Goal: Task Accomplishment & Management: Use online tool/utility

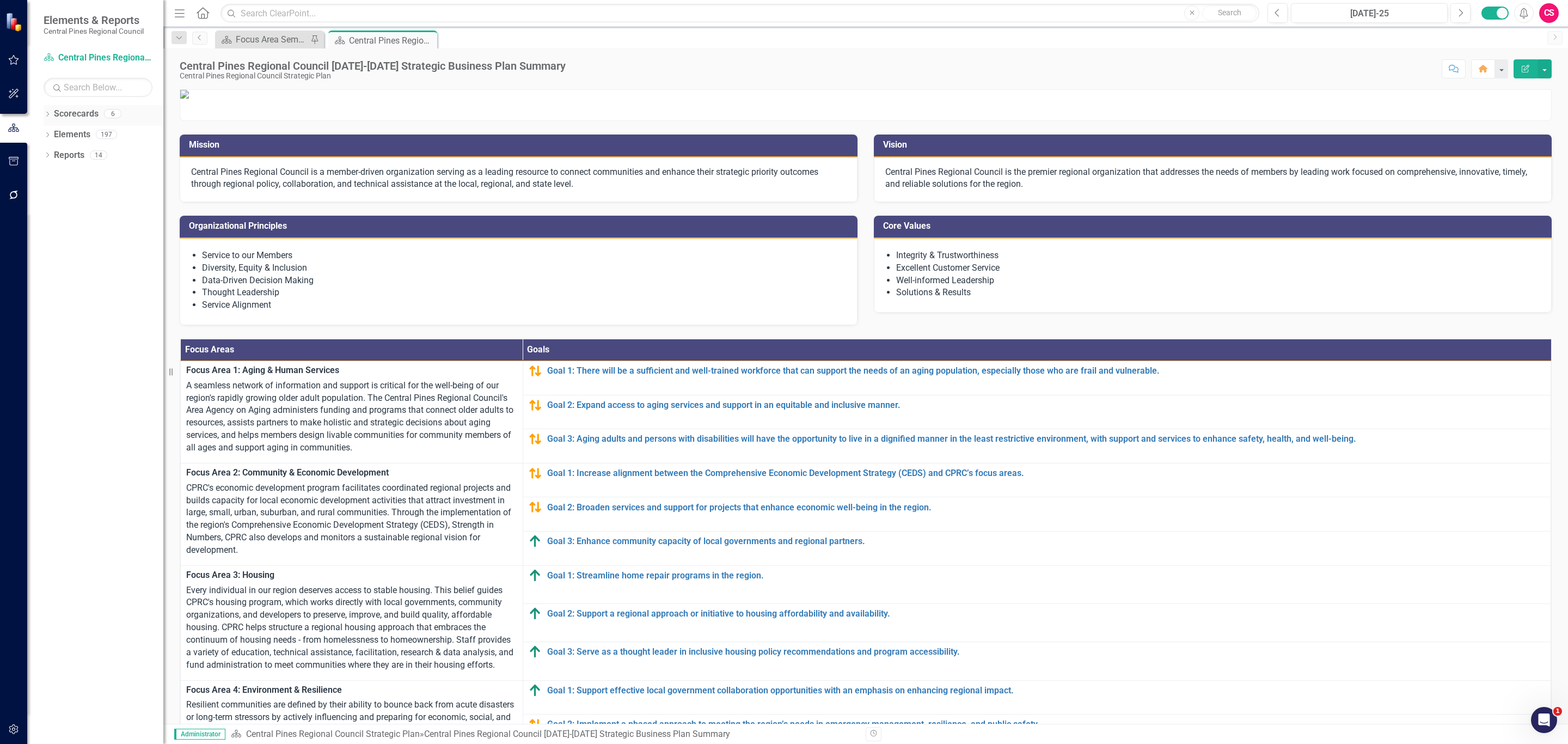
click at [46, 111] on div "Dropdown Scorecards 6" at bounding box center [104, 115] width 120 height 21
click at [51, 111] on div "Dropdown" at bounding box center [47, 115] width 8 height 9
click at [53, 136] on icon "Dropdown" at bounding box center [53, 134] width 9 height 7
click at [90, 220] on link "TWTPO - Membership Survey" at bounding box center [118, 217] width 93 height 13
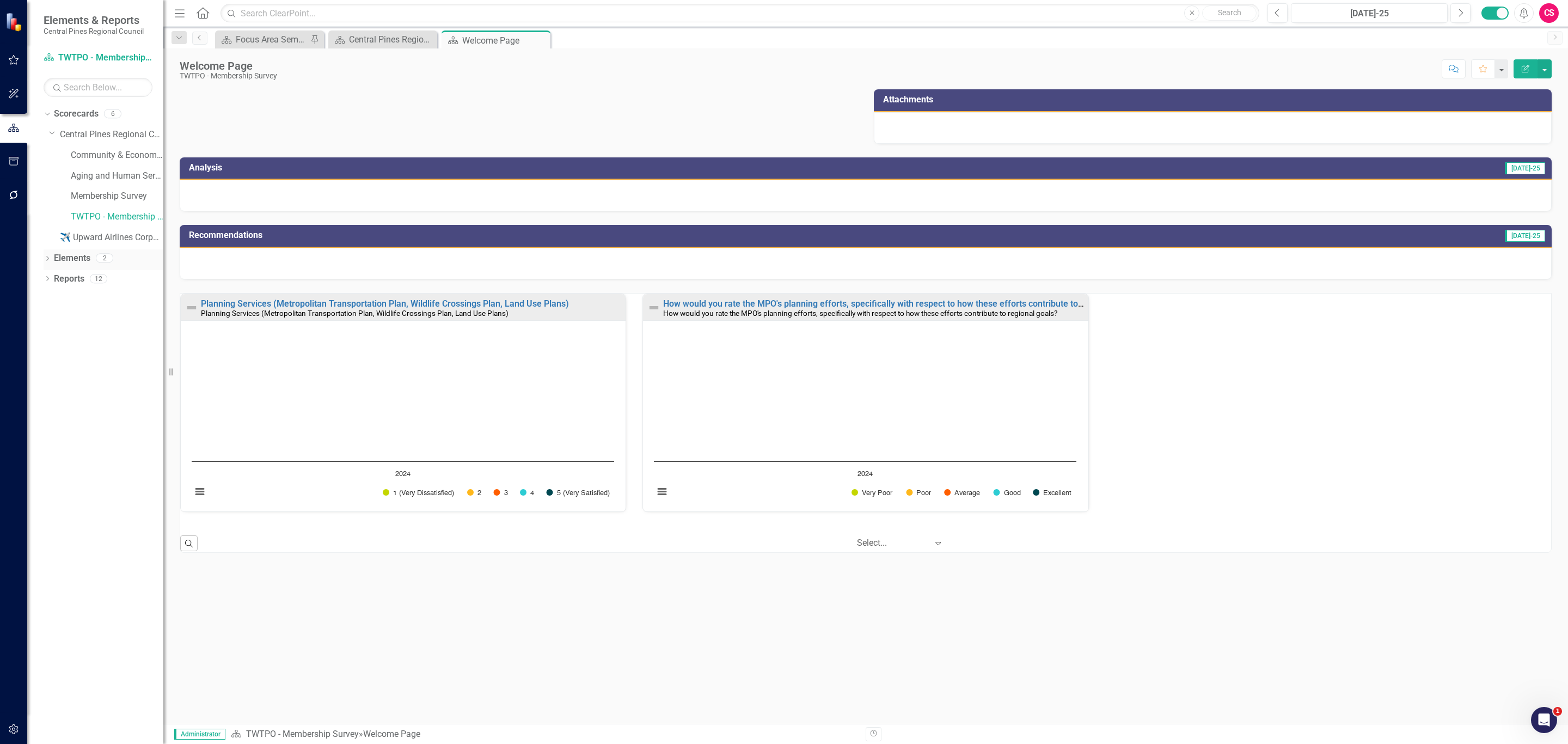
click at [71, 256] on link "Elements" at bounding box center [72, 258] width 37 height 13
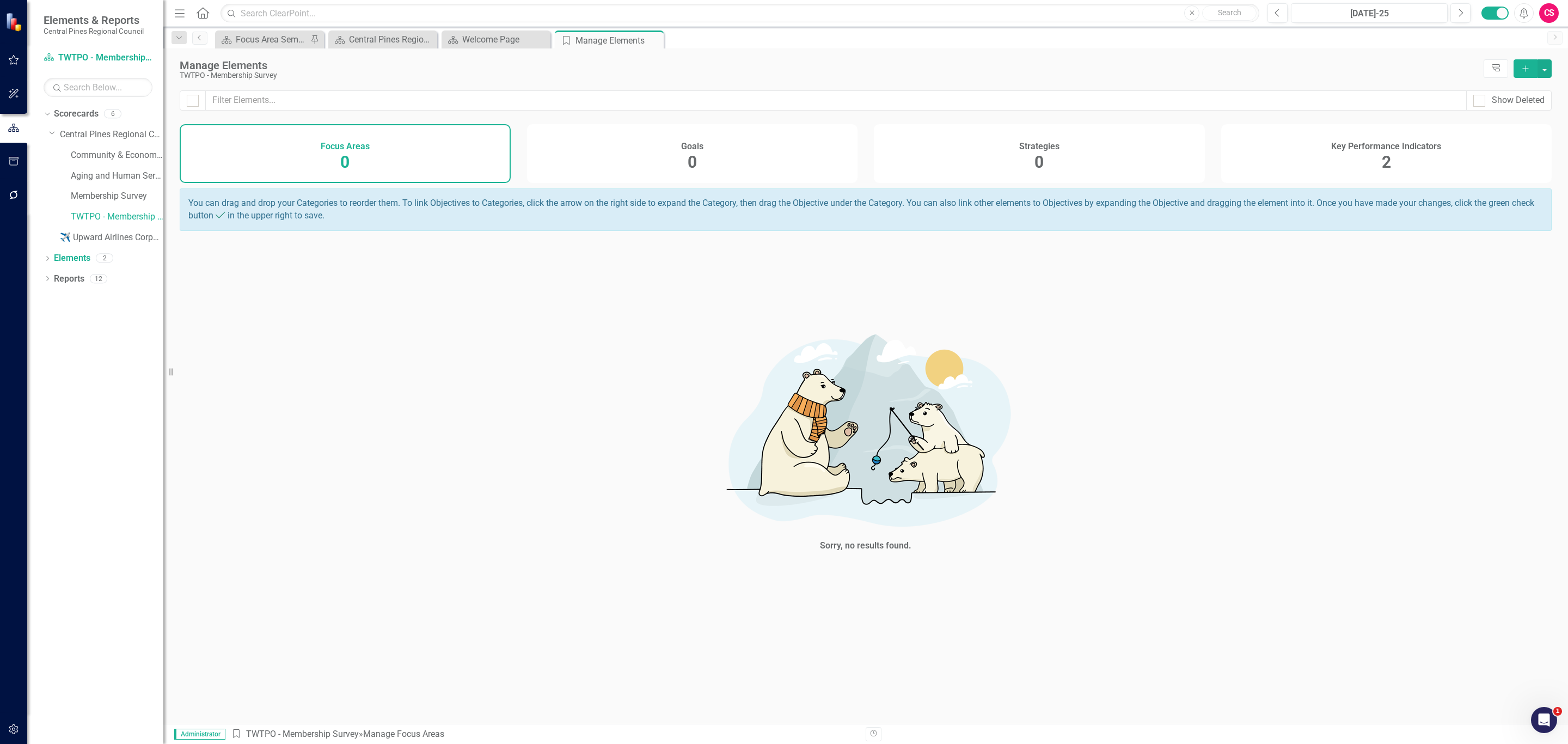
click at [1295, 159] on div "Key Performance Indicators 2" at bounding box center [1387, 154] width 331 height 59
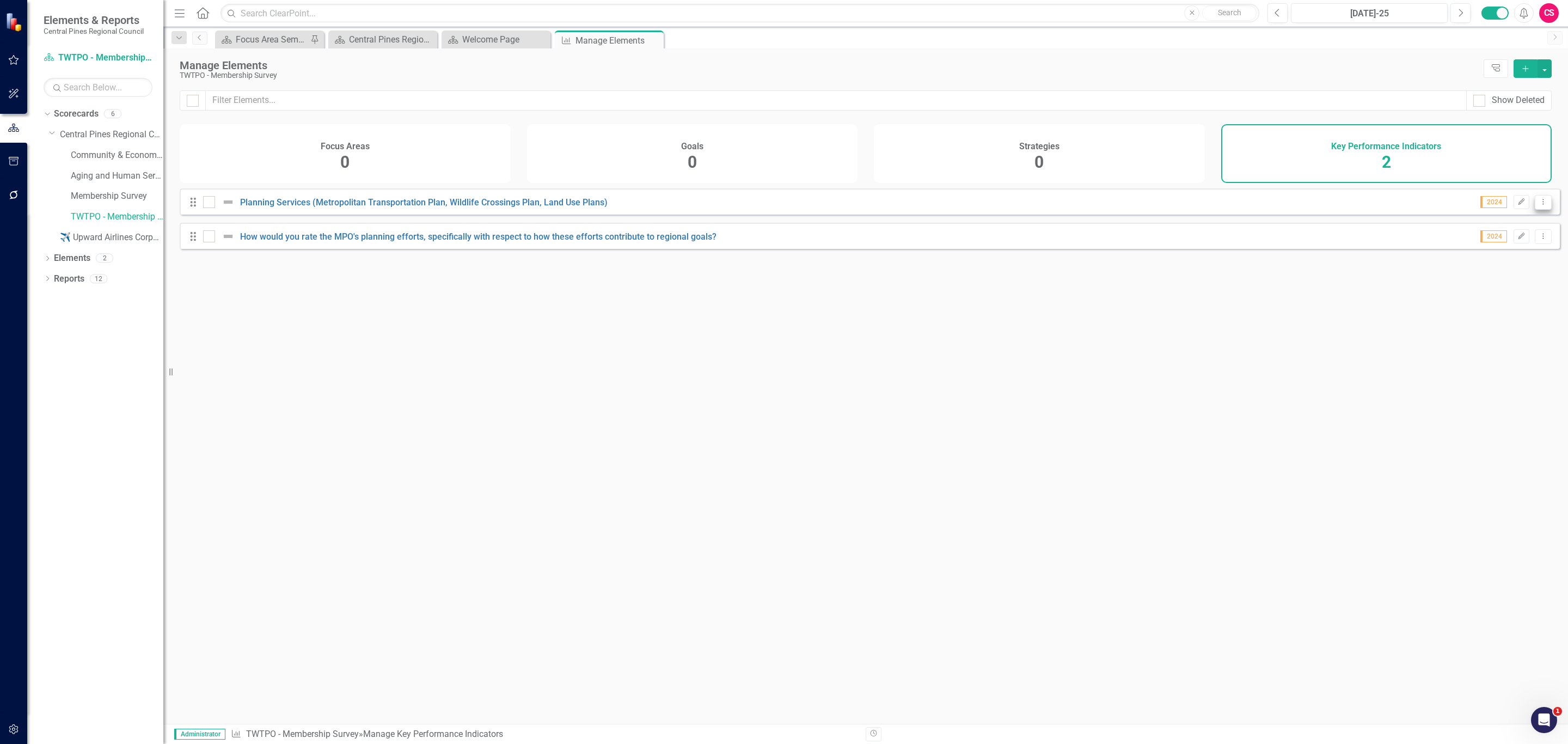
click at [1539, 205] on icon "Dropdown Menu" at bounding box center [1543, 202] width 9 height 7
click at [1473, 265] on link "Copy Duplicate Key Performance Indicator" at bounding box center [1459, 269] width 166 height 20
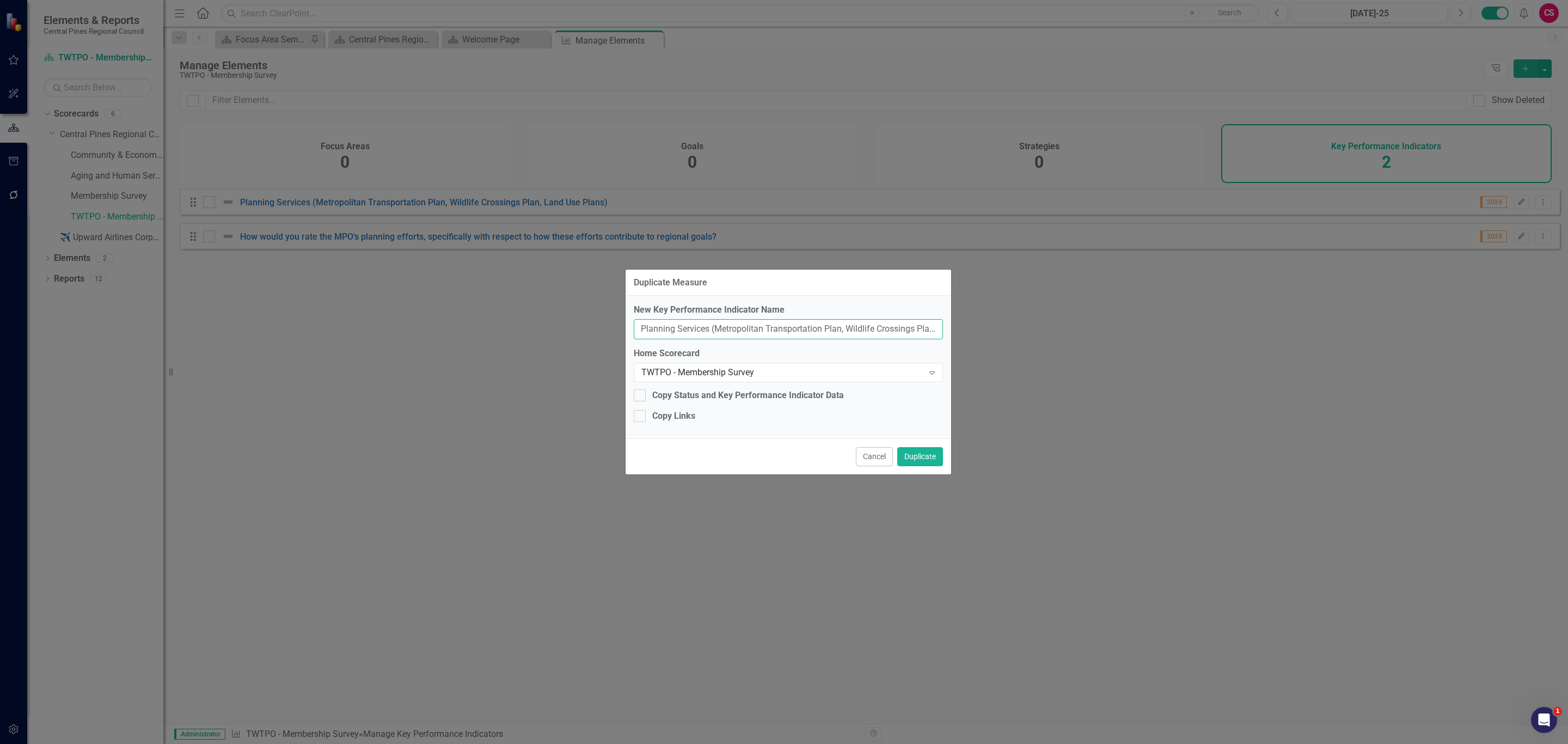
click at [746, 327] on input "Planning Services (Metropolitan Transportation Plan, Wildlife Crossings Plan, L…" at bounding box center [788, 329] width 310 height 20
paste input "Data and Planning Support (Safety Data, GIS/Mapping Services"
type input "Data and Planning Support (Safety Data, GIS/Mapping Services)"
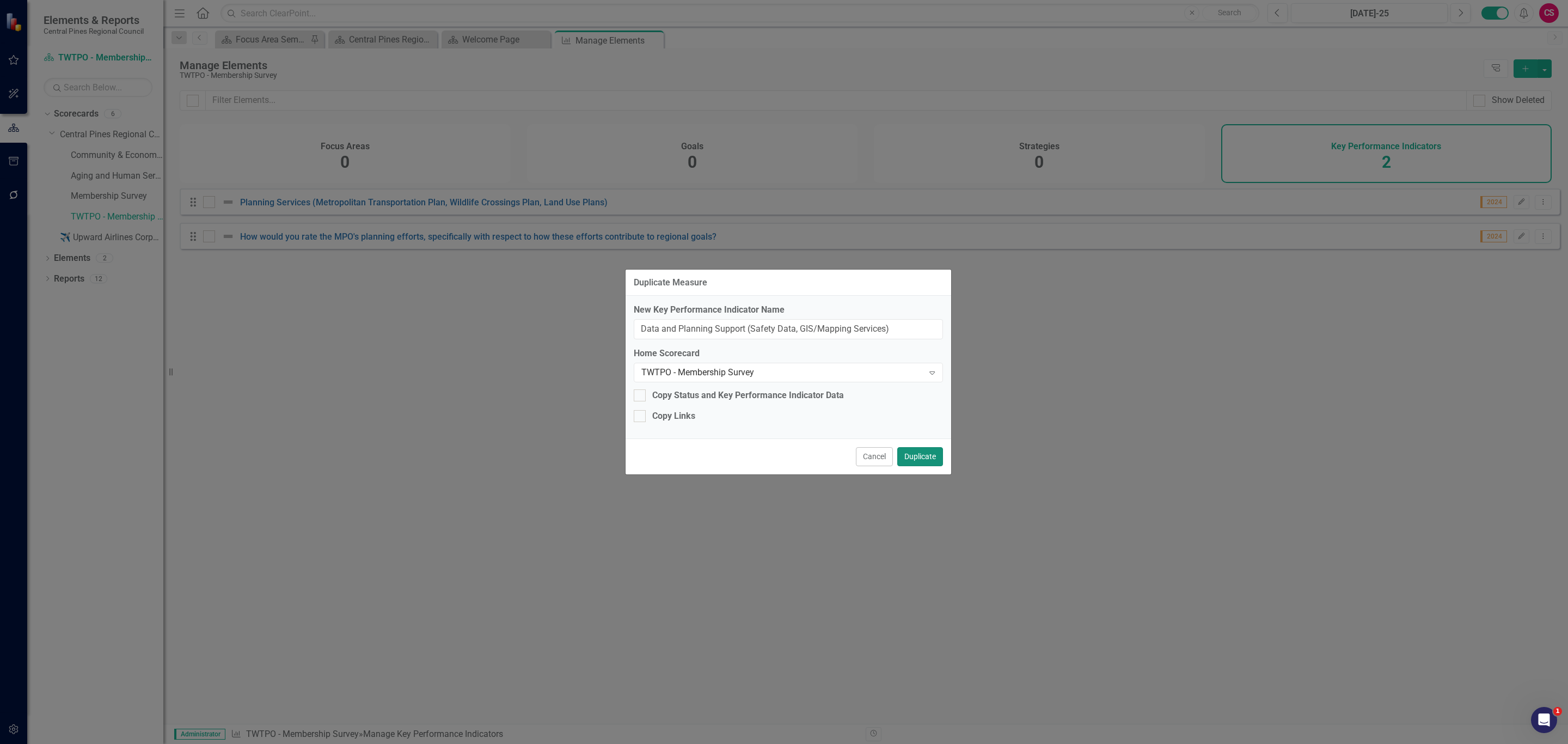
click at [911, 457] on button "Duplicate" at bounding box center [920, 457] width 45 height 19
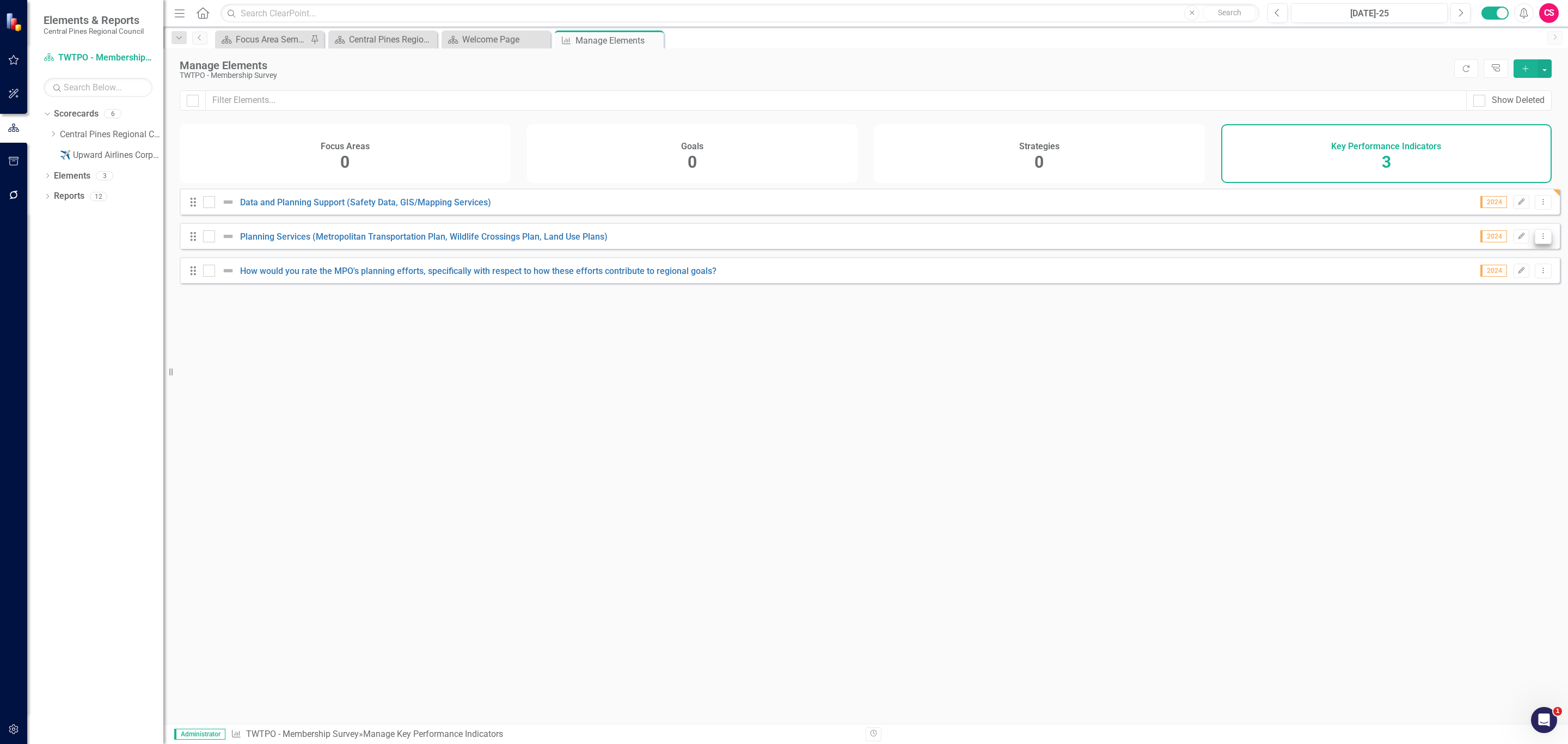
click at [1539, 239] on icon "Dropdown Menu" at bounding box center [1543, 236] width 9 height 7
click at [1462, 299] on link "Copy Duplicate Key Performance Indicator" at bounding box center [1459, 303] width 166 height 20
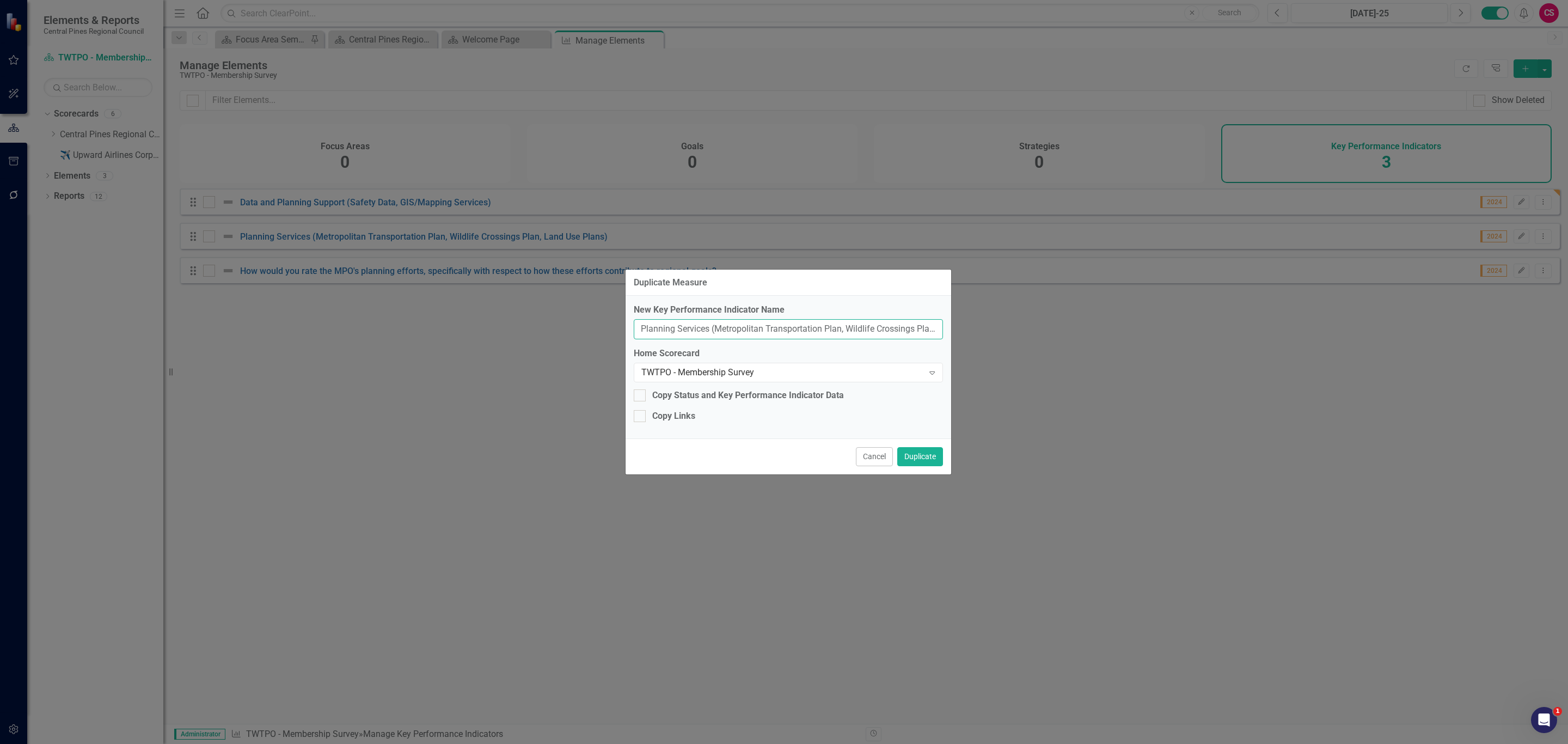
click at [838, 336] on input "Planning Services (Metropolitan Transportation Plan, Wildlife Crossings Plan, L…" at bounding box center [788, 329] width 310 height 20
click at [838, 335] on input "Planning Services (Metropolitan Transportation Plan, Wildlife Crossings Plan, L…" at bounding box center [788, 329] width 310 height 20
paste input "ublic Involvement (Public Meetings and Workshops, Online Engagement Tools"
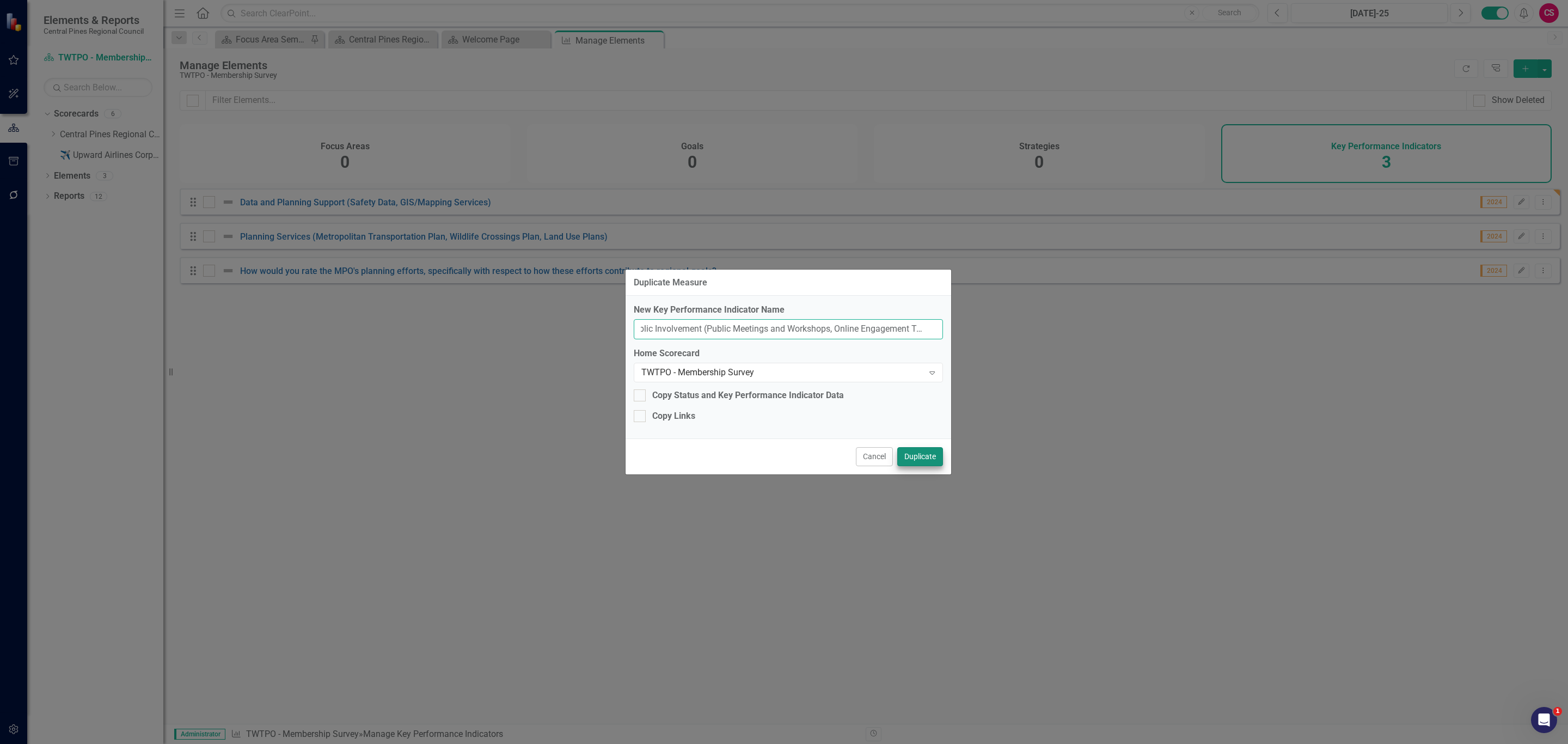
type input "Public Involvement (Public Meetings and Workshops, Online Engagement Tools)"
click at [907, 457] on button "Duplicate" at bounding box center [920, 457] width 45 height 19
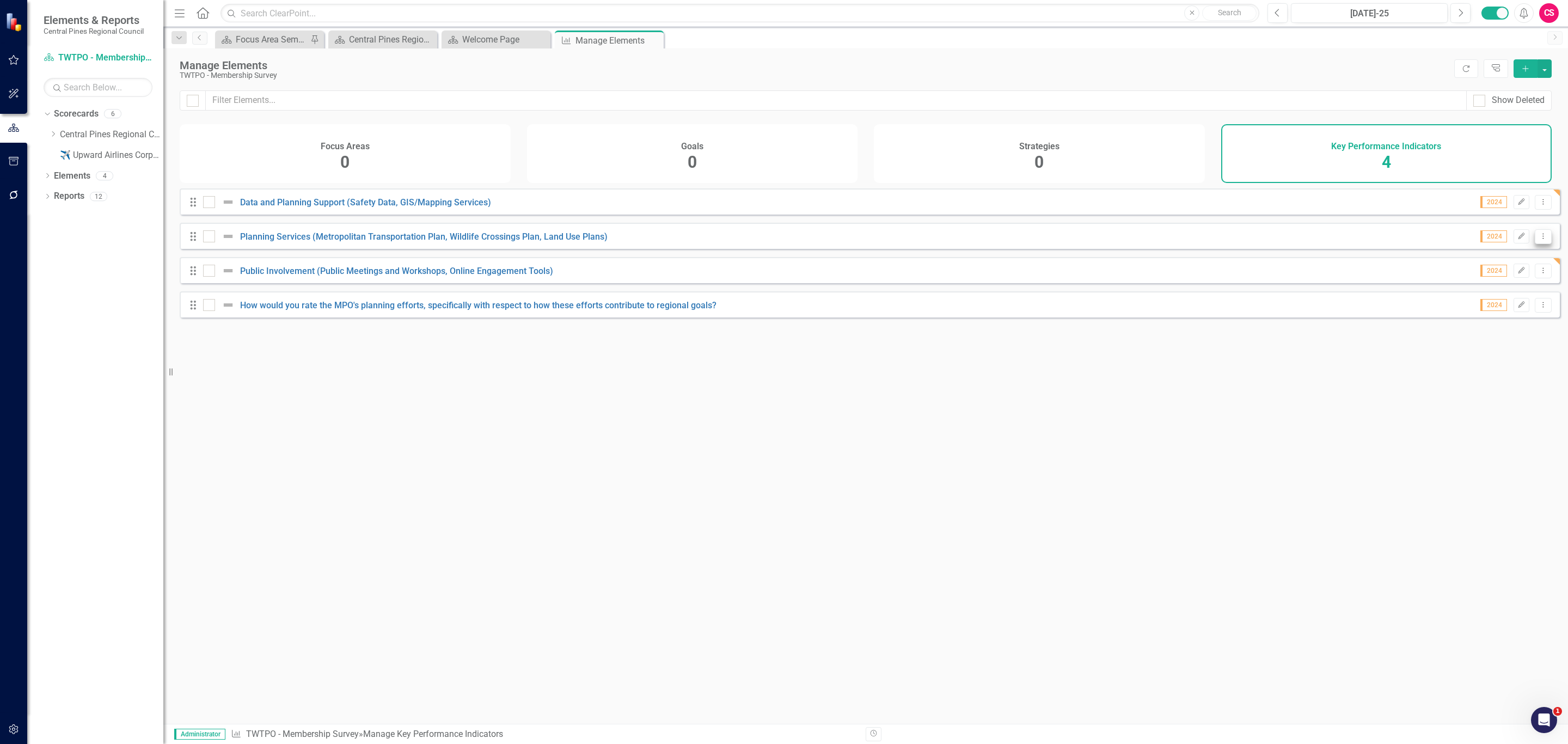
click at [1539, 239] on icon "Dropdown Menu" at bounding box center [1543, 236] width 9 height 7
click at [1487, 304] on link "Copy Duplicate Key Performance Indicator" at bounding box center [1459, 303] width 166 height 20
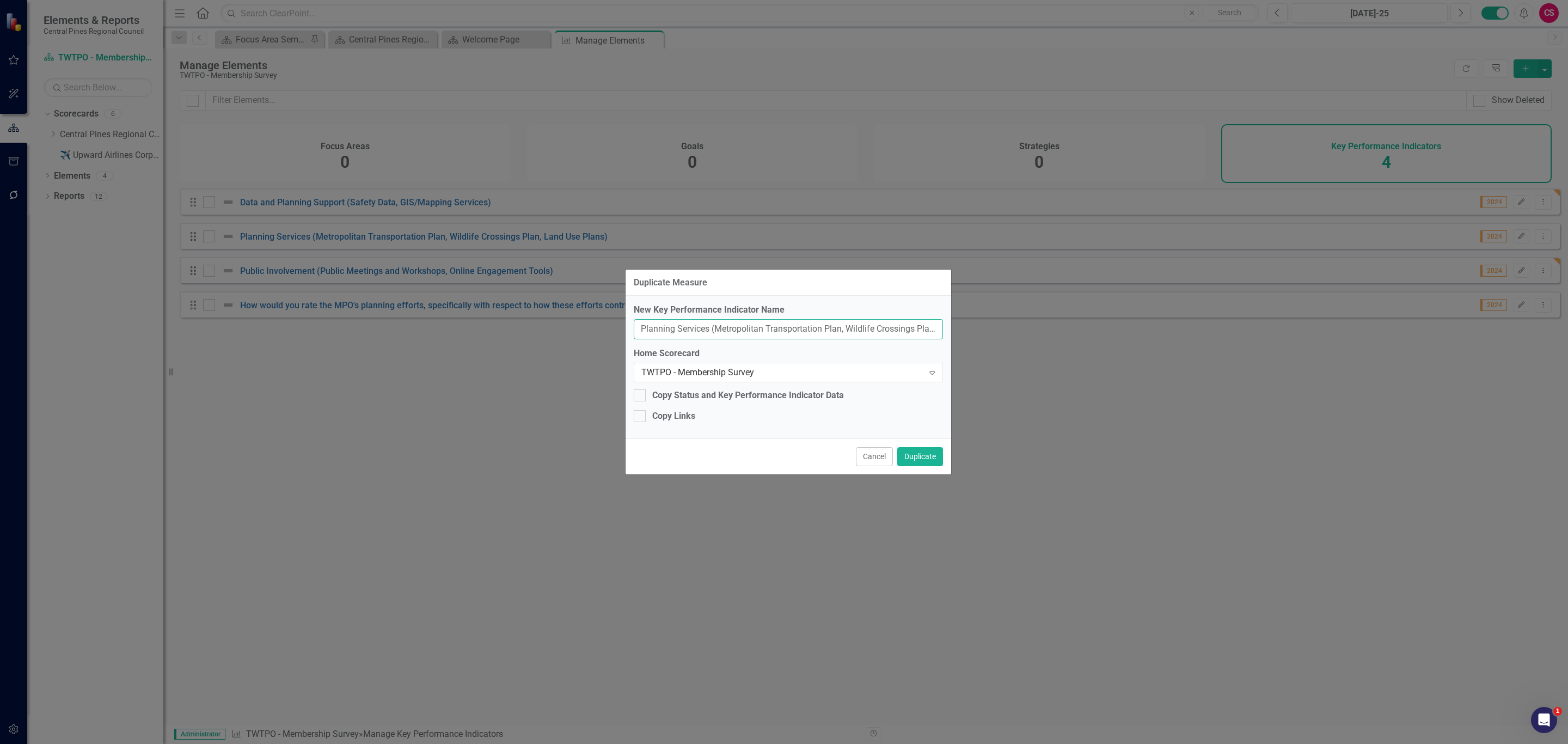
click at [838, 323] on input "Planning Services (Metropolitan Transportation Plan, Wildlife Crossings Plan, L…" at bounding box center [788, 329] width 310 height 20
paste input "Funding Programs (Procurement for planning studies, project funding support, Tr…"
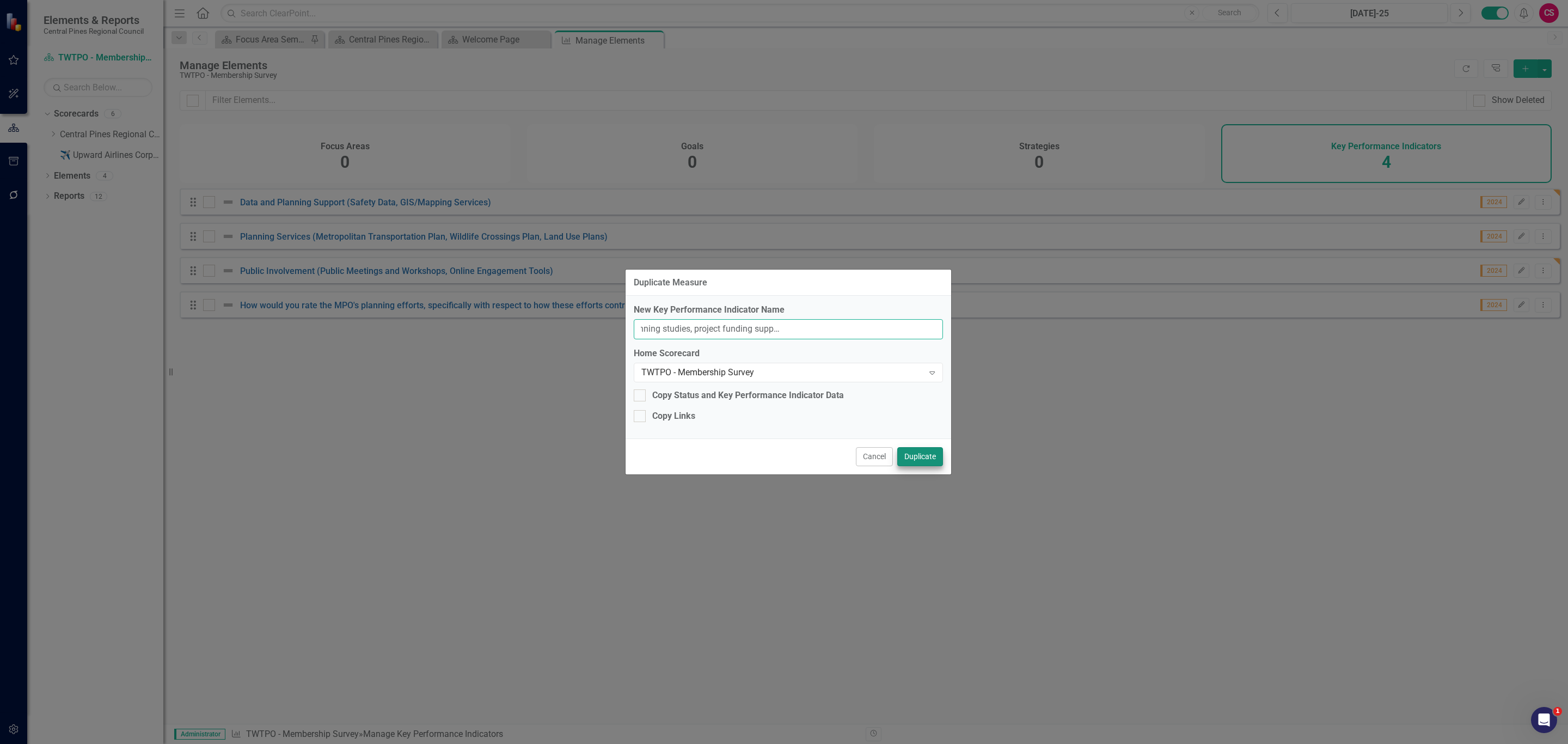
type input "Funding Programs (Procurement for planning studies, project funding support, Tr…"
click at [913, 455] on button "Duplicate" at bounding box center [920, 457] width 45 height 19
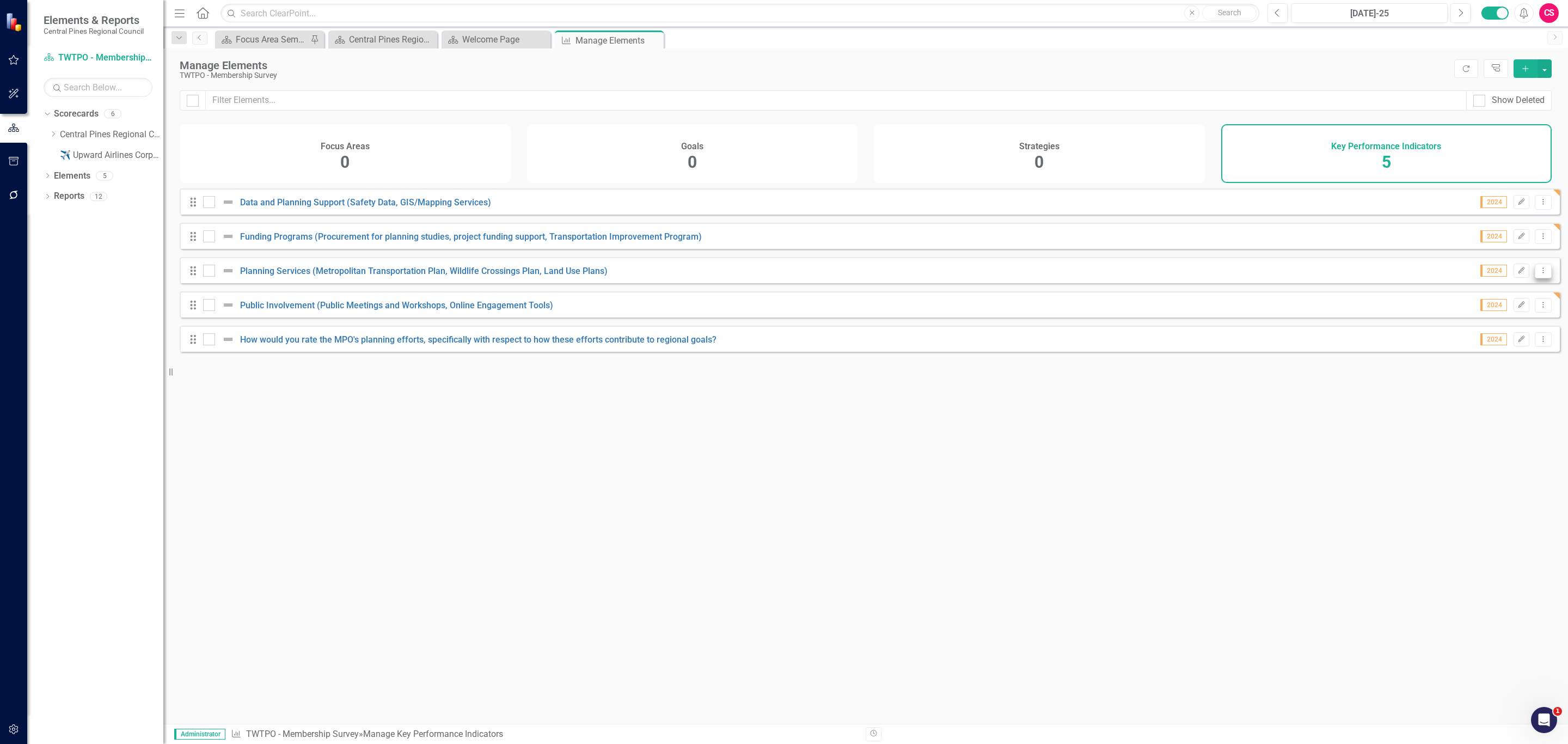
click at [1539, 274] on icon "Dropdown Menu" at bounding box center [1543, 270] width 9 height 7
click at [1475, 336] on link "Copy Duplicate Key Performance Indicator" at bounding box center [1459, 337] width 166 height 20
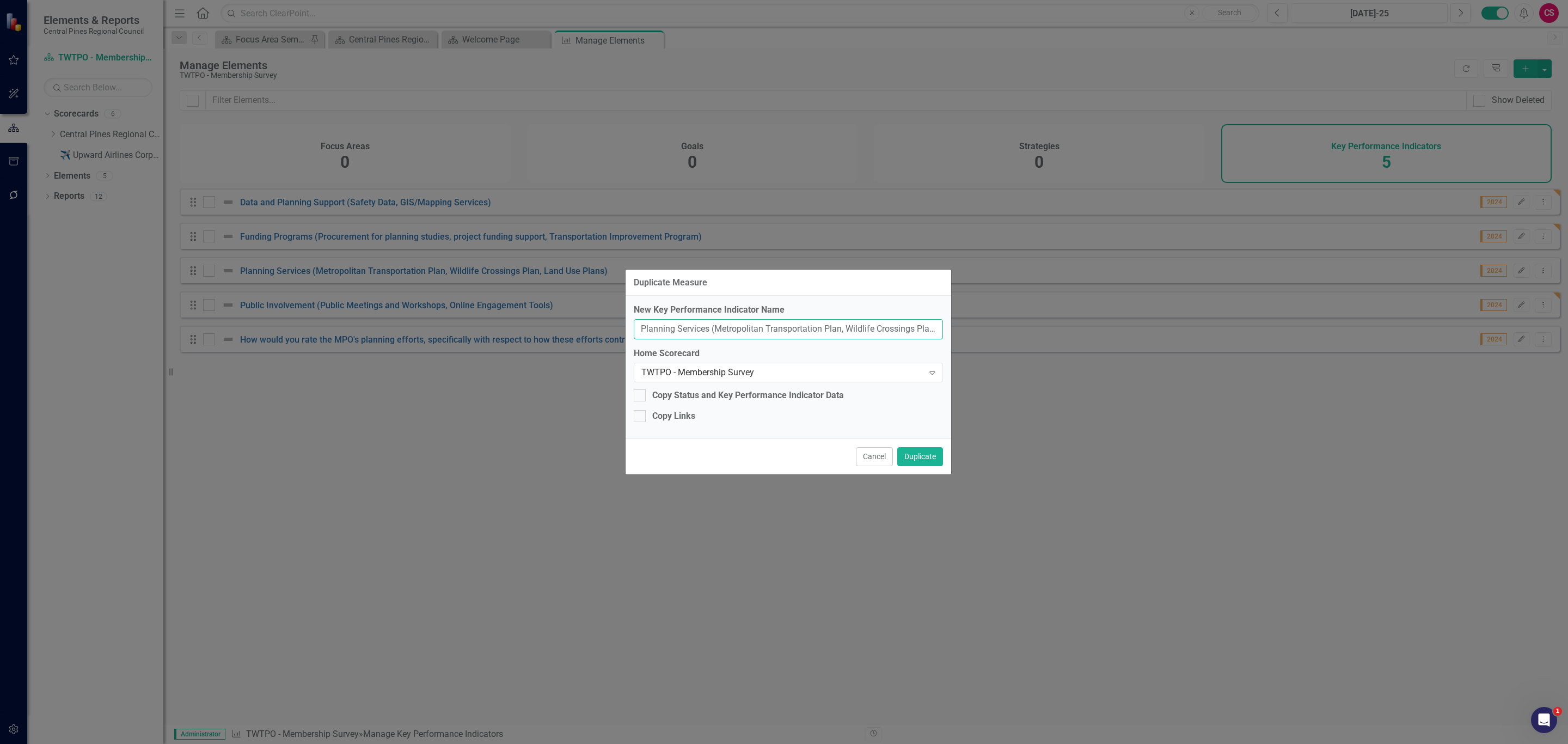
click at [793, 324] on input "Planning Services (Metropolitan Transportation Plan, Wildlife Crossings Plan, L…" at bounding box center [788, 329] width 310 height 20
paste input "Communication"
type input "Communication"
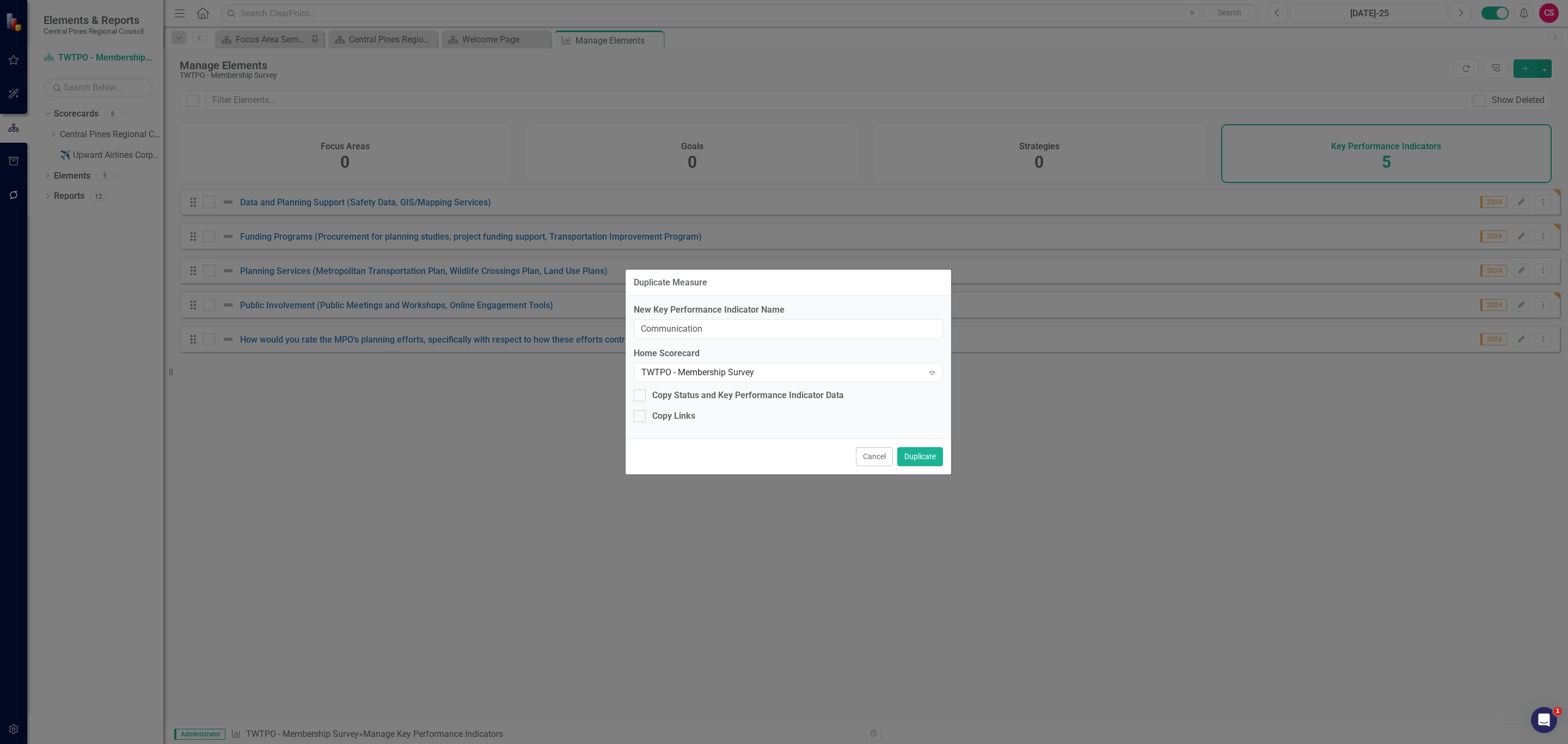
click at [656, 457] on div "Cancel Duplicate" at bounding box center [788, 457] width 326 height 36
click at [921, 458] on button "Duplicate" at bounding box center [920, 457] width 45 height 19
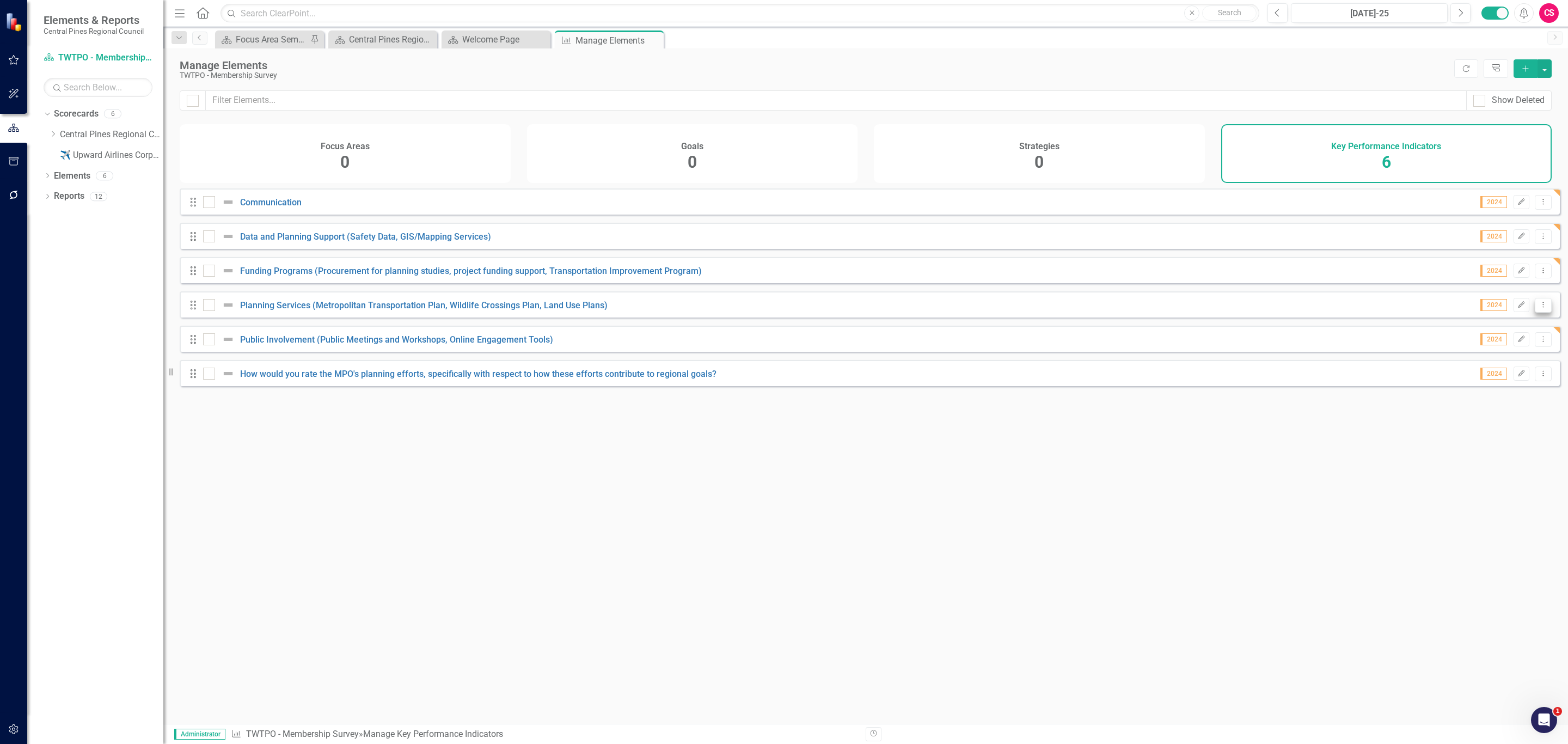
click at [1539, 308] on icon "Dropdown Menu" at bounding box center [1543, 305] width 9 height 7
click at [1446, 368] on link "Copy Duplicate Key Performance Indicator" at bounding box center [1459, 372] width 166 height 20
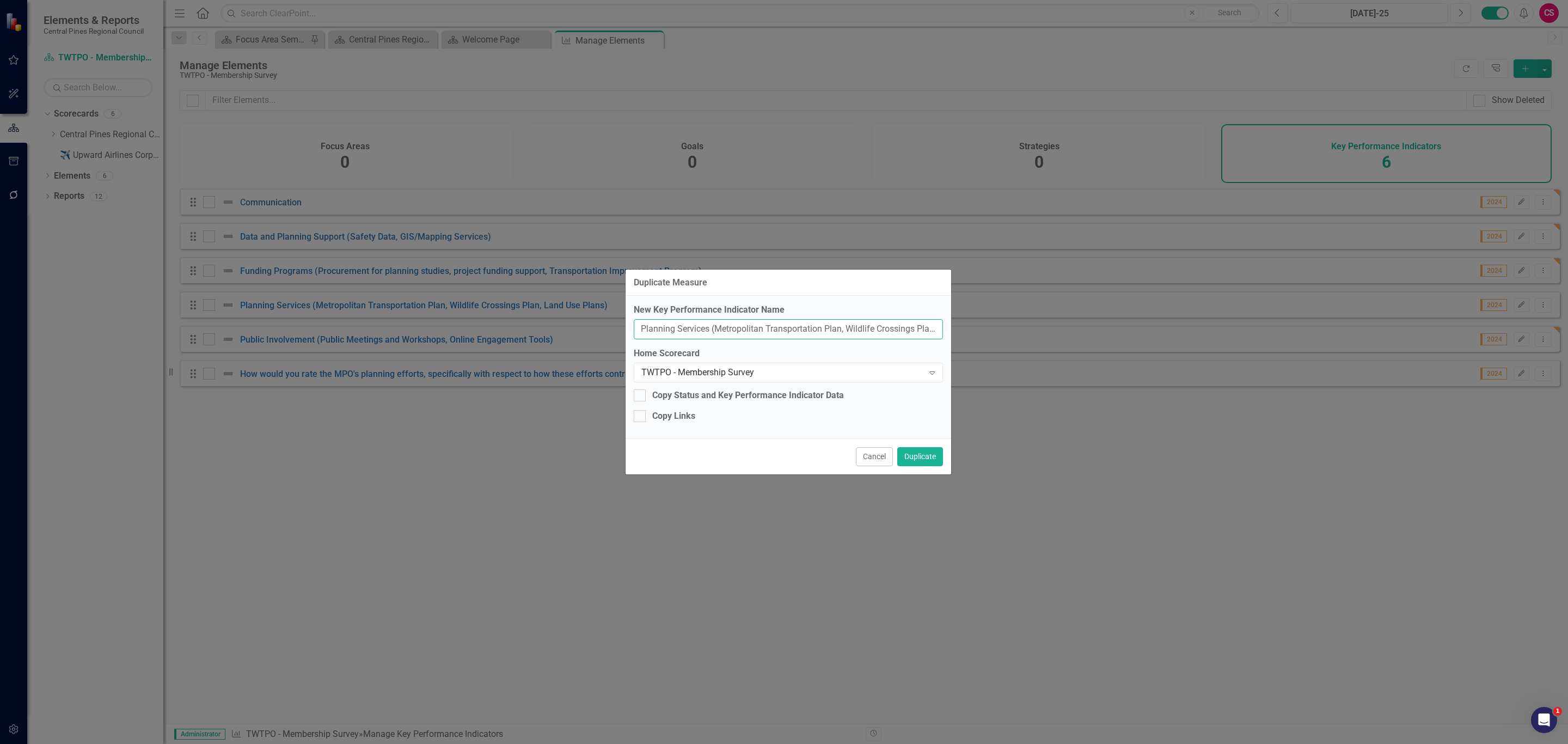
click at [710, 333] on input "Planning Services (Metropolitan Transportation Plan, Wildlife Crossings Plan, L…" at bounding box center [788, 329] width 310 height 20
paste input "Responsiveness (to inquiries from elected officials, staff, the public"
type input "Responsiveness (to inquiries from elected officials, staff, the public)"
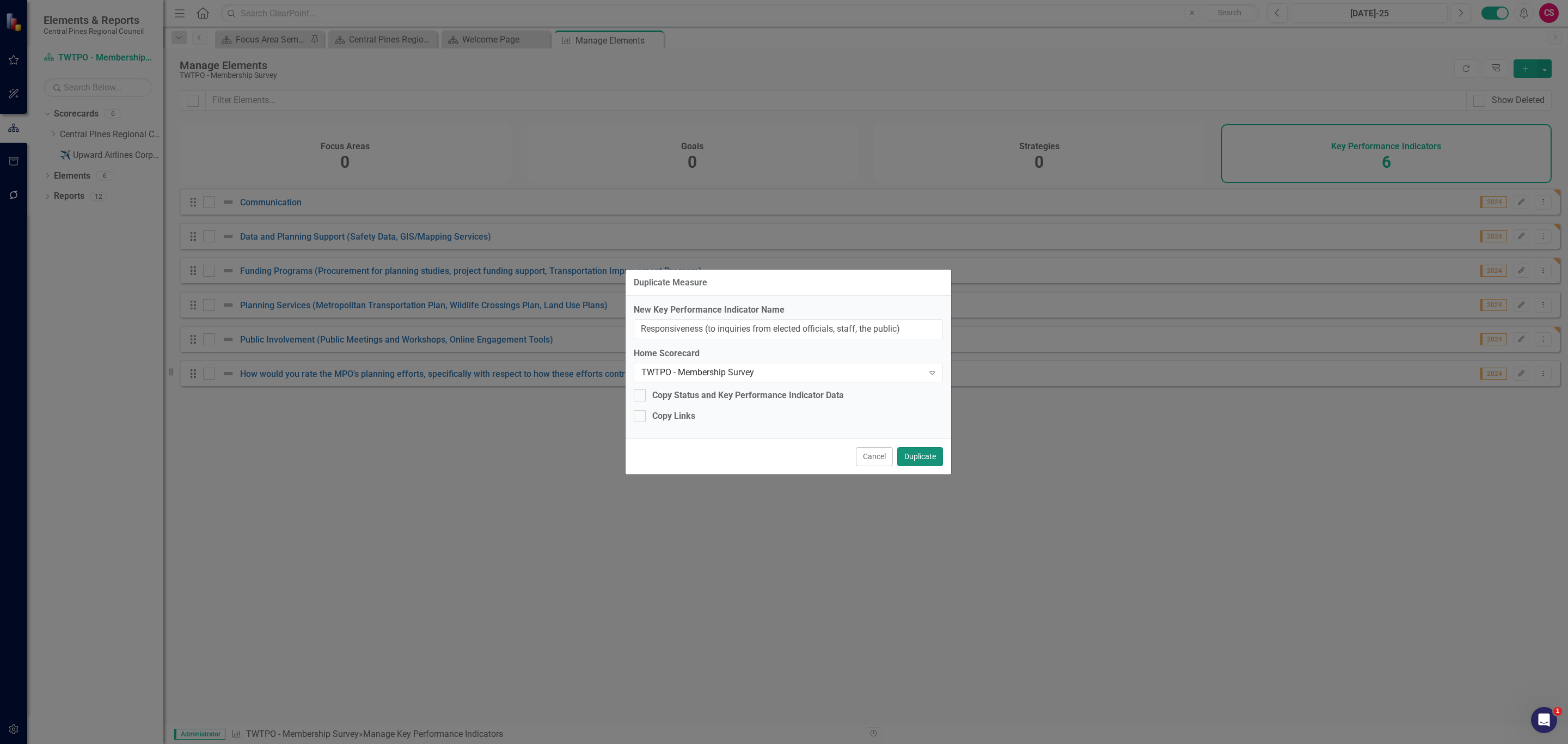
click at [914, 451] on button "Duplicate" at bounding box center [920, 457] width 45 height 19
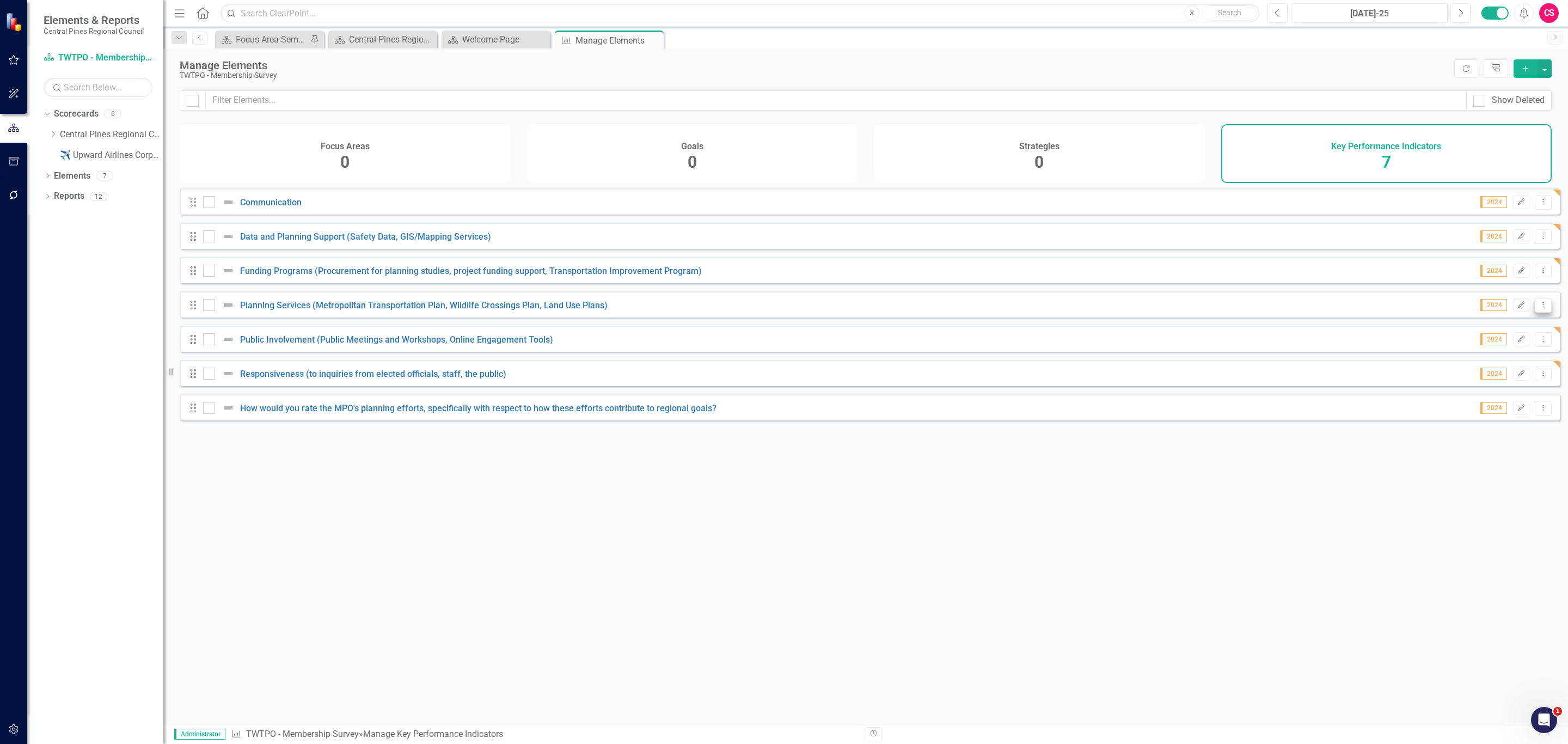
click at [1541, 312] on button "Dropdown Menu" at bounding box center [1543, 305] width 17 height 15
click at [1467, 369] on link "Copy Duplicate Key Performance Indicator" at bounding box center [1459, 372] width 166 height 20
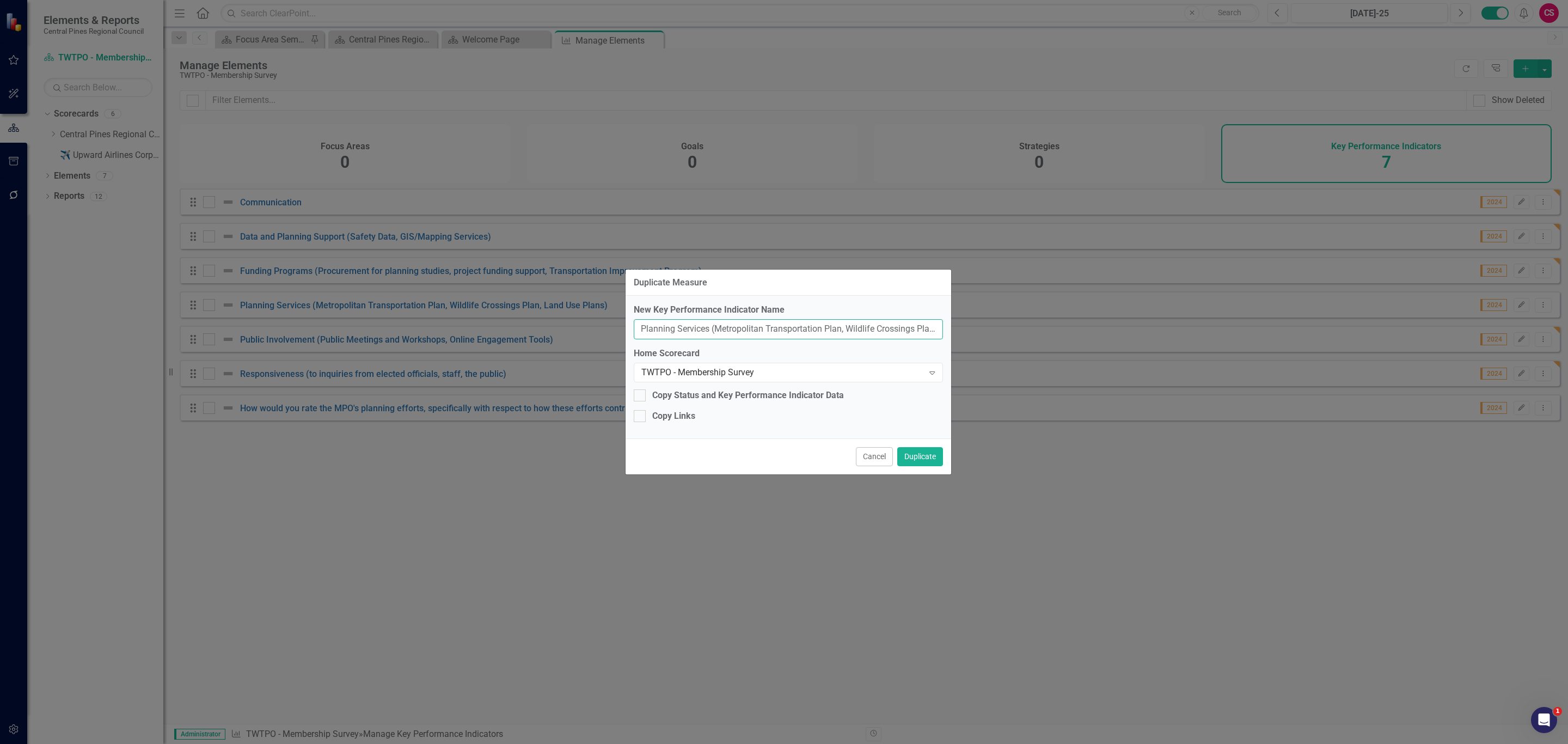
click at [809, 320] on input "Planning Services (Metropolitan Transportation Plan, Wildlife Crossings Plan, L…" at bounding box center [788, 329] width 310 height 20
paste input "artnerships (with Central Pines Regional Council, transportation planning organ…"
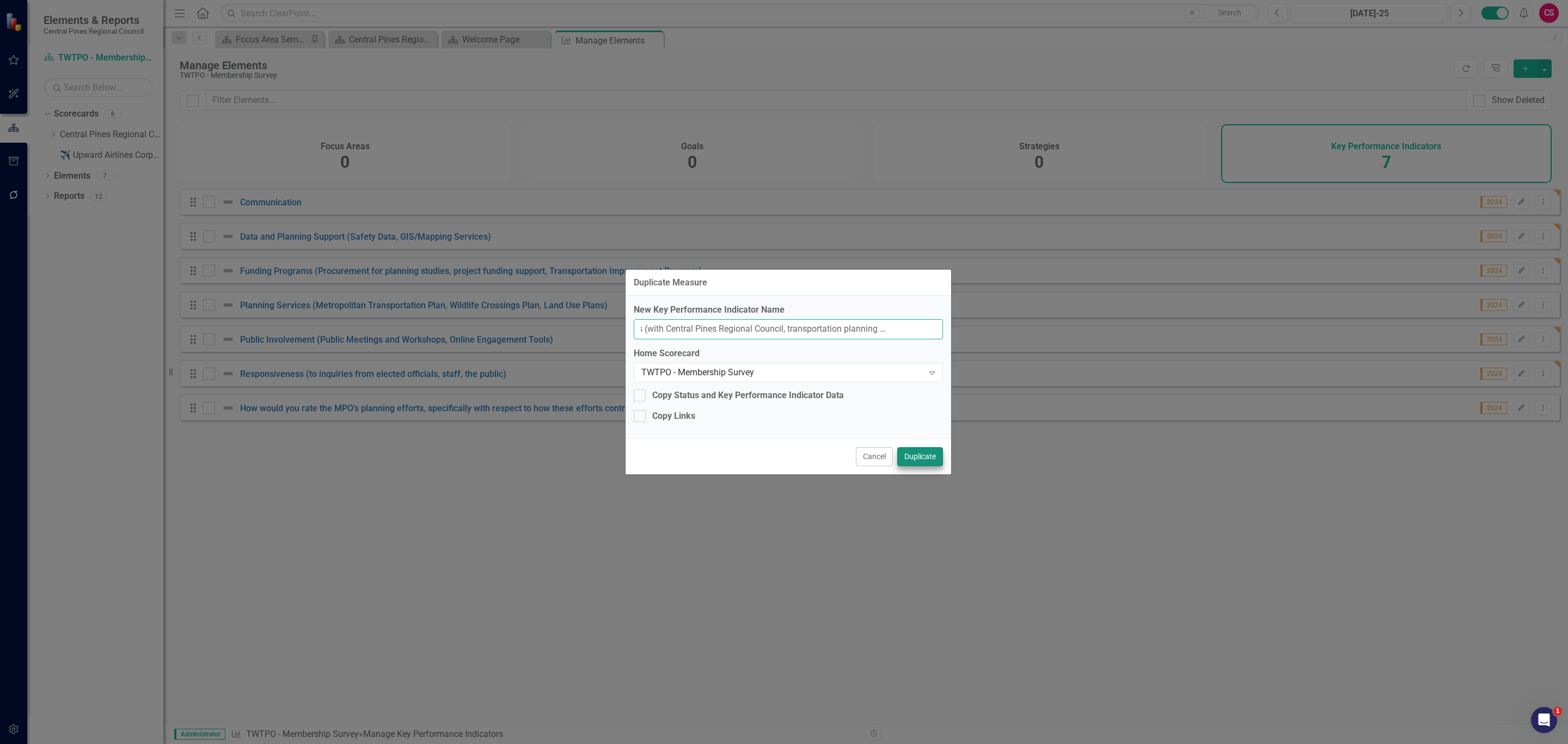
type input "Partnerships (with Central Pines Regional Council, transportation planning orga…"
click at [920, 452] on button "Duplicate" at bounding box center [920, 457] width 45 height 19
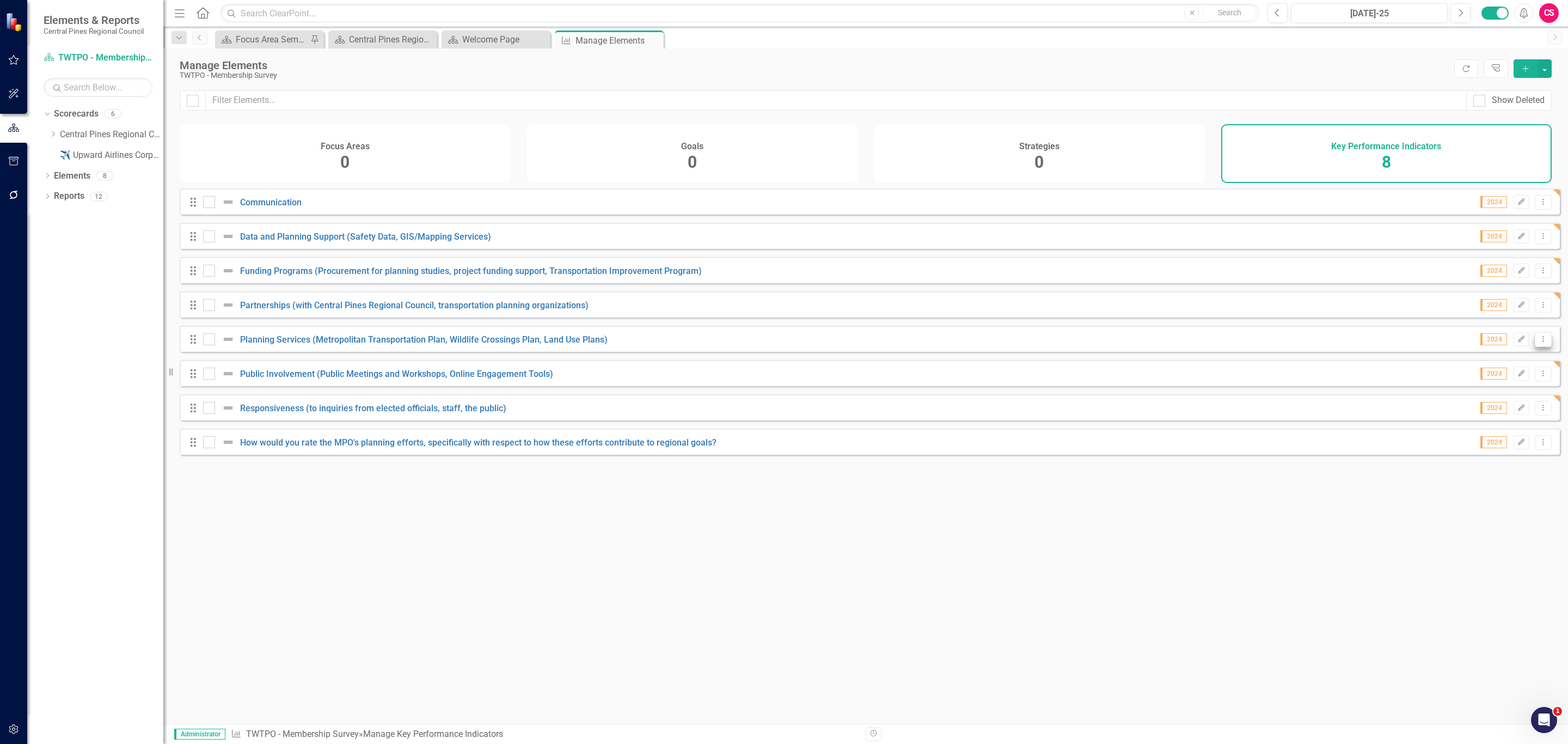
click at [1535, 341] on button "Dropdown Menu" at bounding box center [1543, 339] width 17 height 15
click at [1472, 399] on link "Copy Duplicate Key Performance Indicator" at bounding box center [1459, 406] width 166 height 20
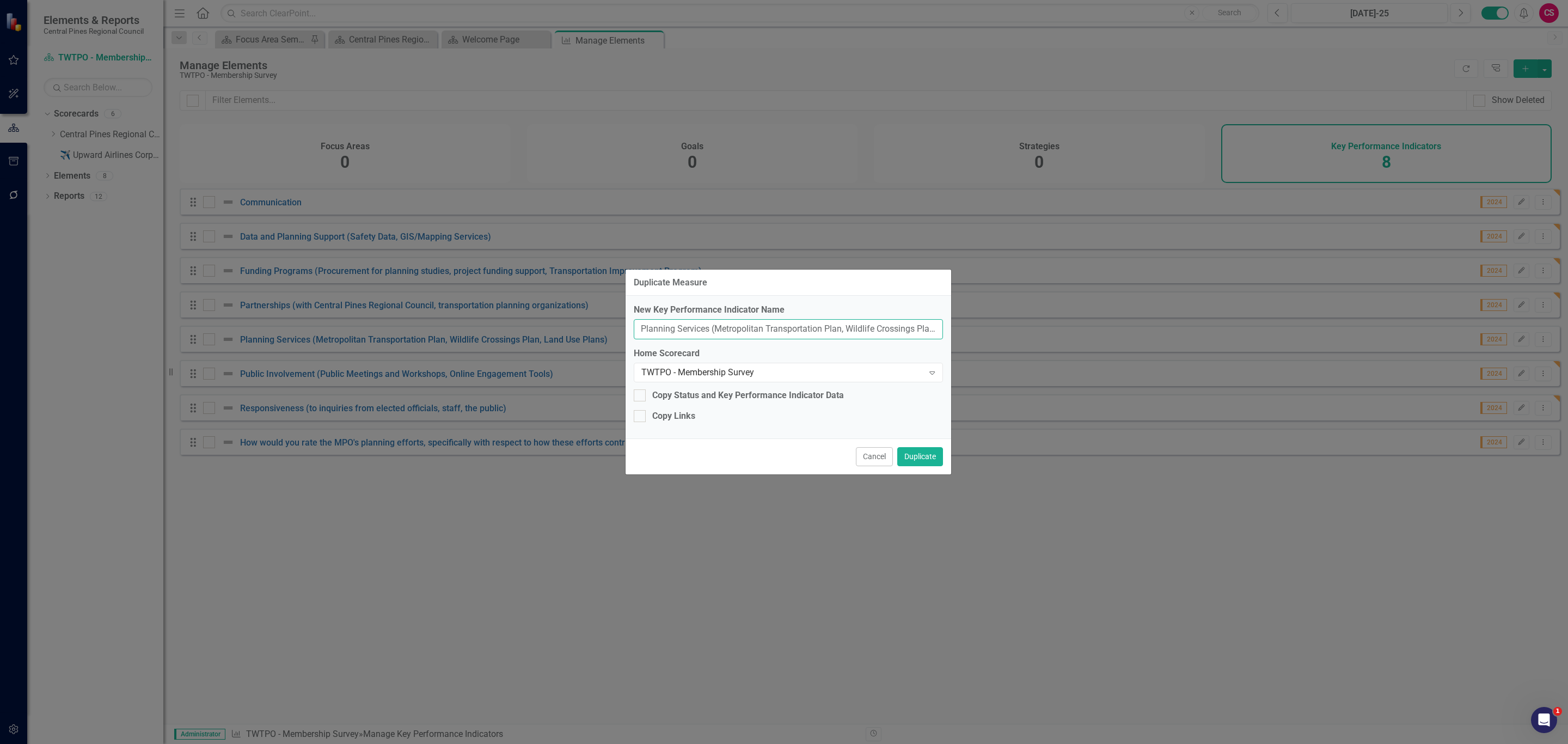
click at [757, 332] on input "Planning Services (Metropolitan Transportation Plan, Wildlife Crossings Plan, L…" at bounding box center [788, 329] width 310 height 20
paste input "Elected Official Education"
type input "Elected Official Education"
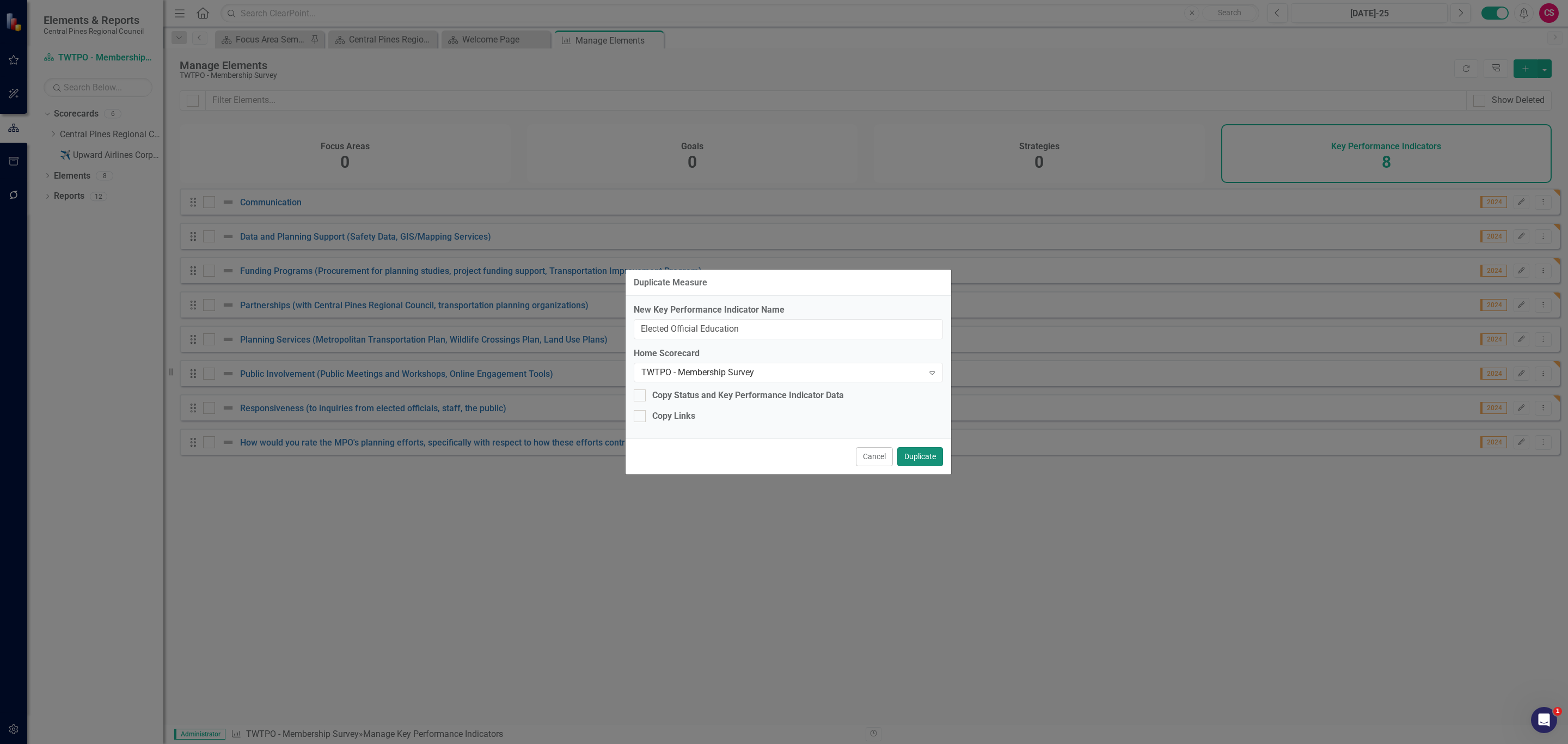
click at [932, 462] on button "Duplicate" at bounding box center [920, 457] width 45 height 19
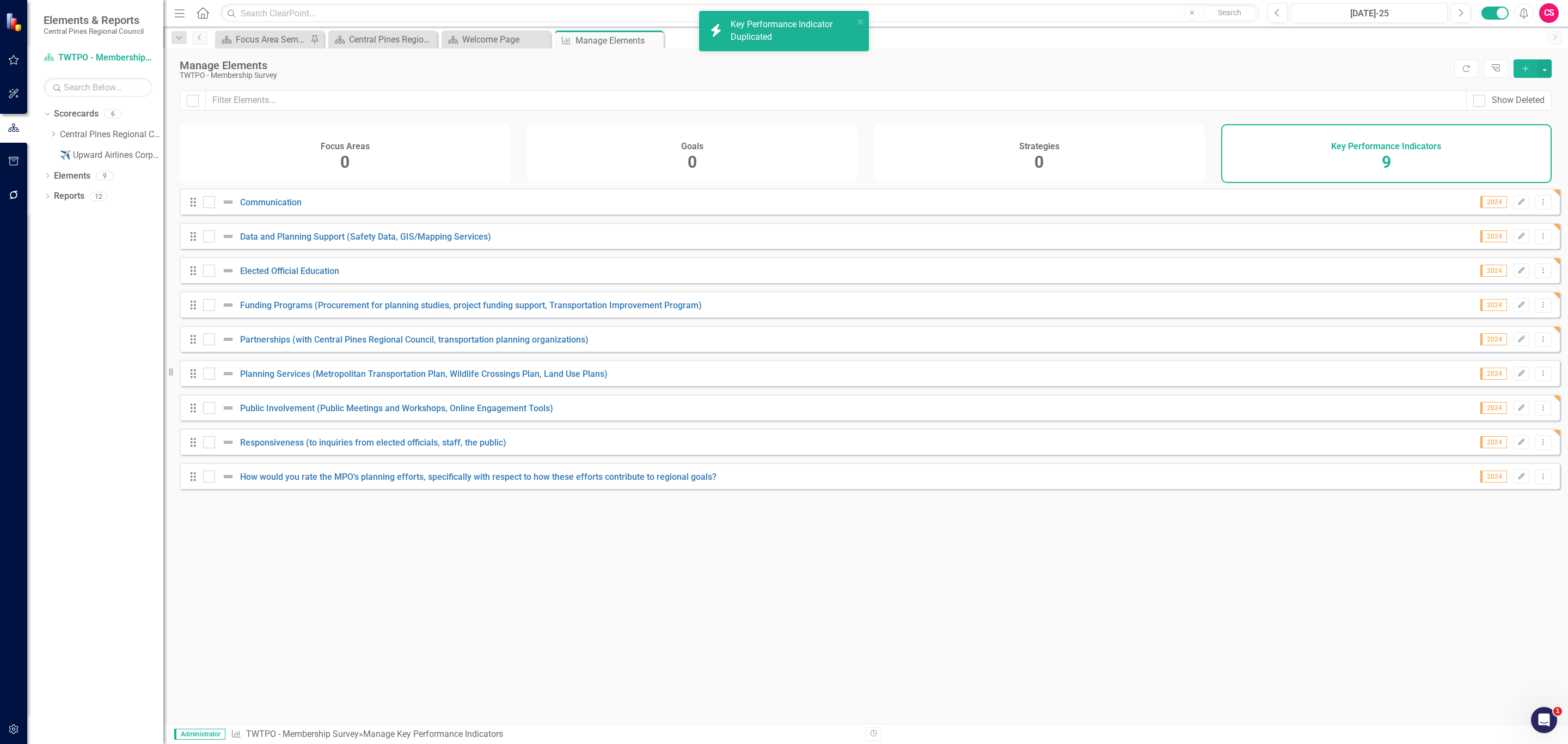
click at [1196, 649] on div "Looks like you don't have any Key Performance Indicators set up yet. Why don't …" at bounding box center [869, 443] width 1380 height 508
click at [1539, 378] on button "Dropdown Menu" at bounding box center [1543, 373] width 17 height 15
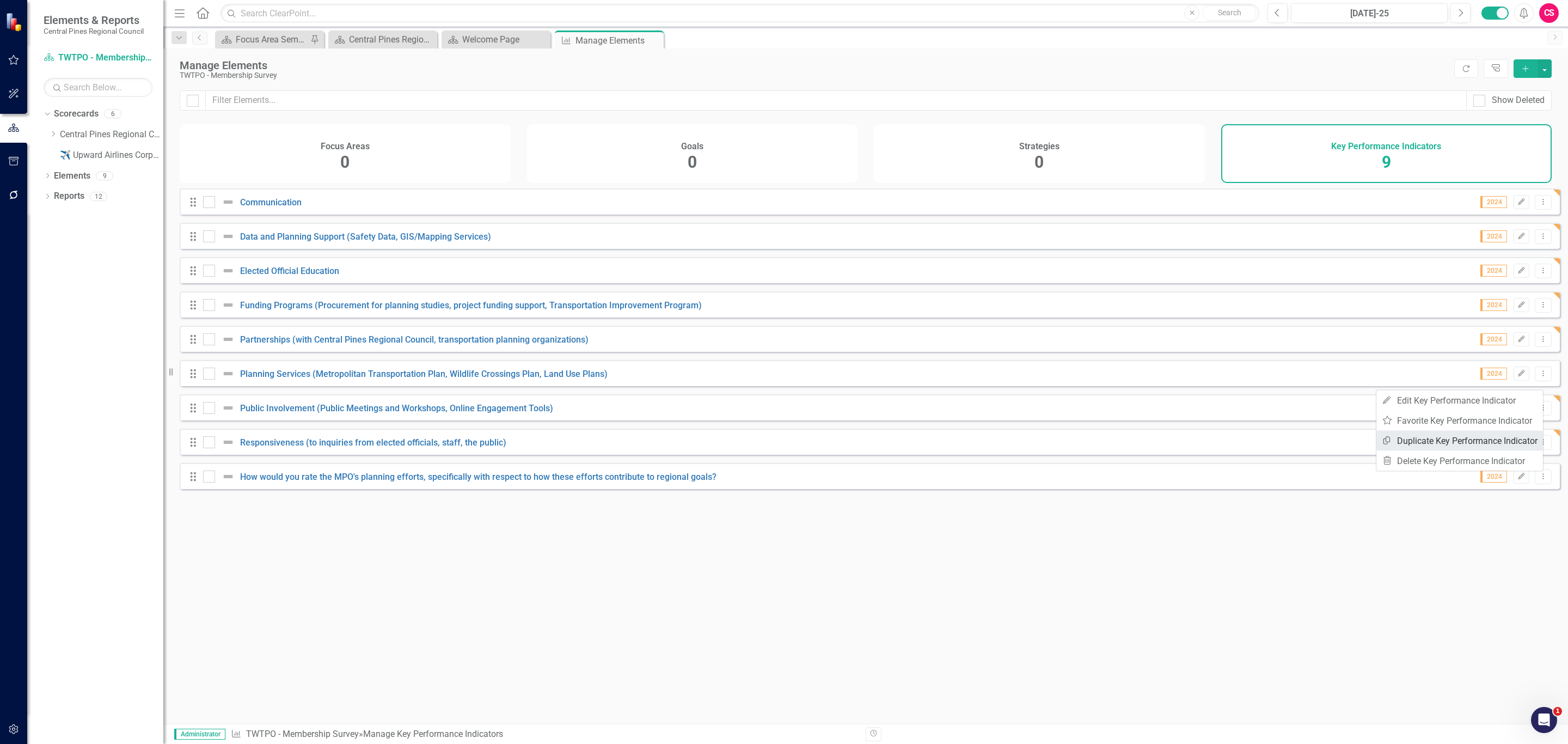
click at [1456, 434] on link "Copy Duplicate Key Performance Indicator" at bounding box center [1459, 440] width 166 height 20
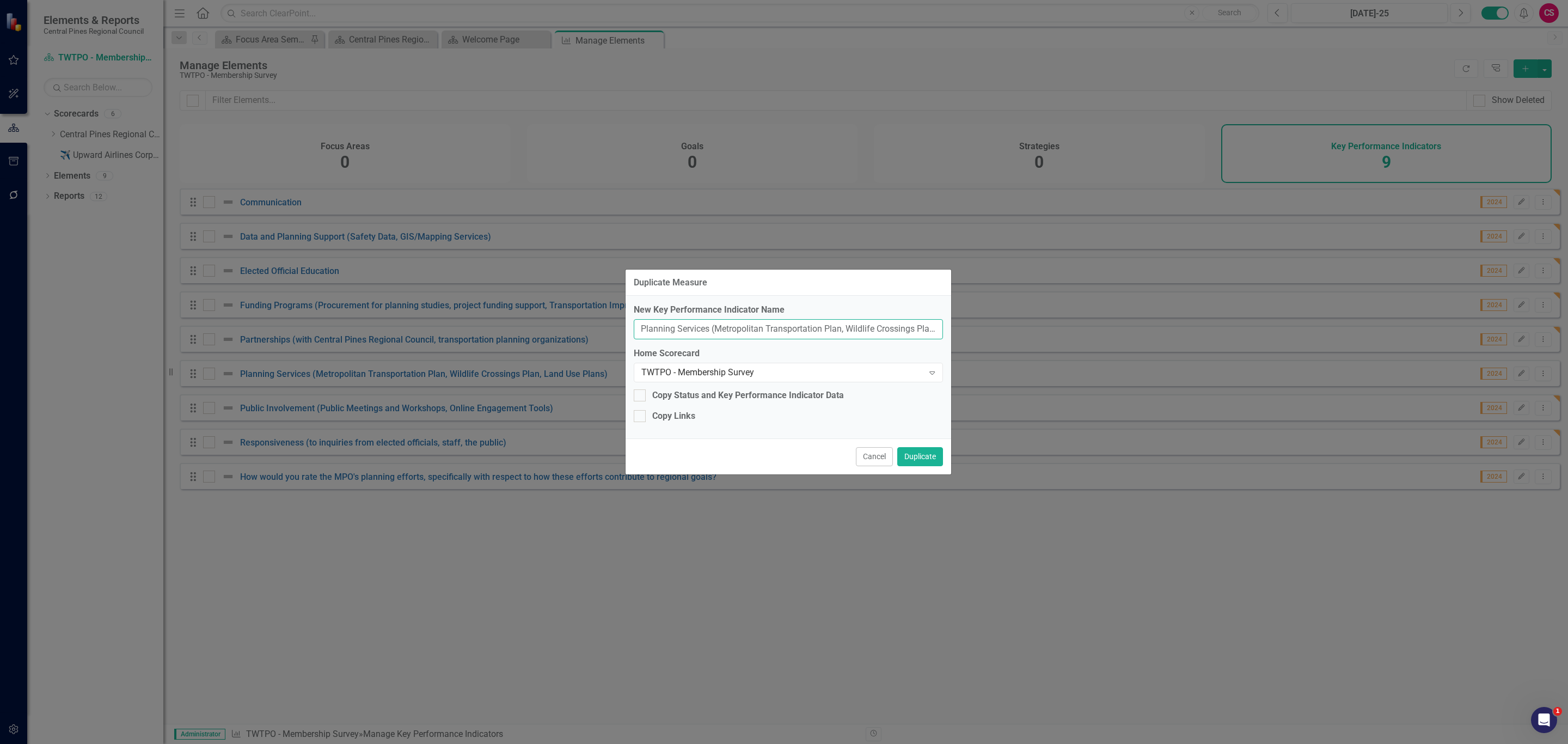
click at [737, 325] on input "Planning Services (Metropolitan Transportation Plan, Wildlife Crossings Plan, L…" at bounding box center [788, 329] width 310 height 20
paste input "olicy Leadership"
type input "Policy Leadership"
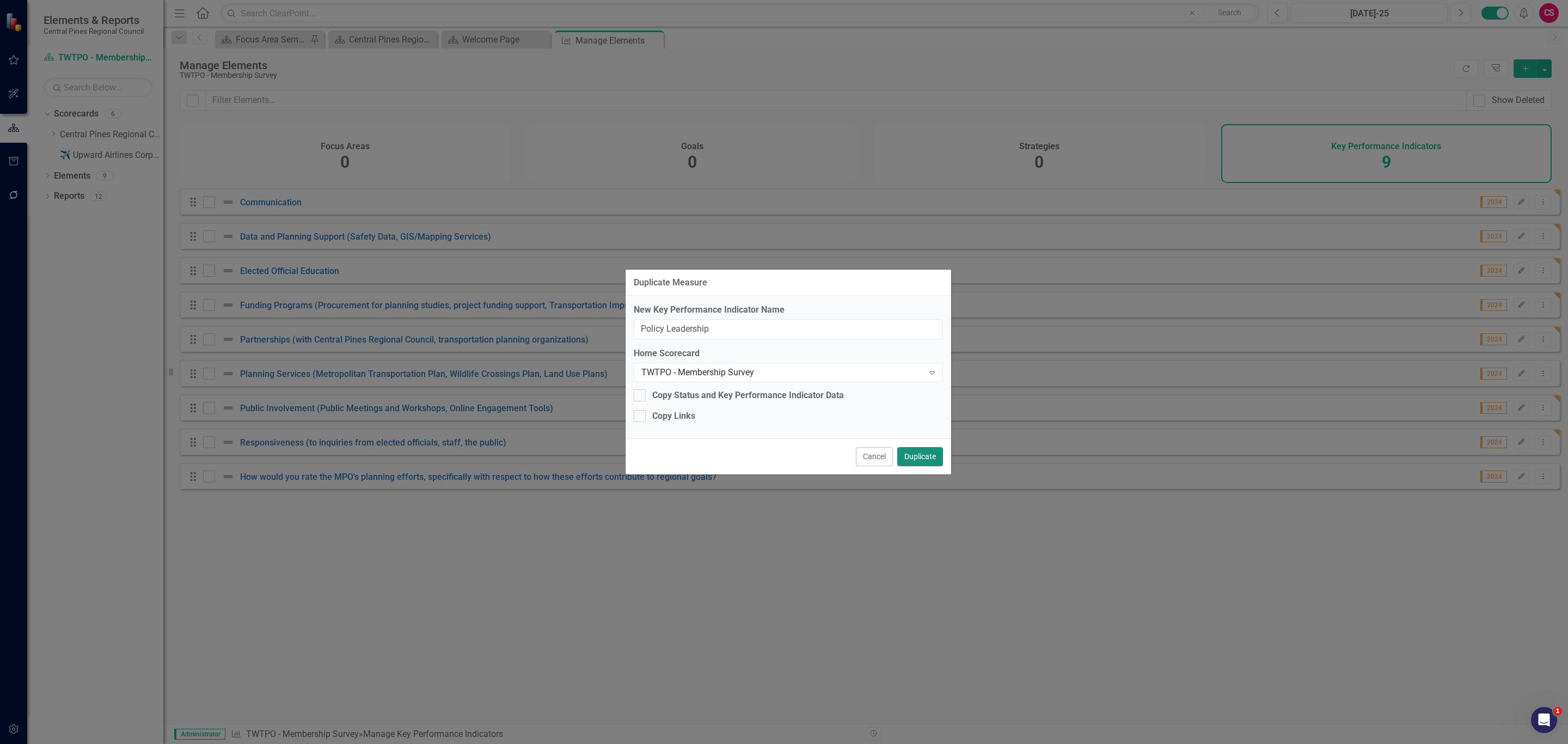
click at [915, 450] on button "Duplicate" at bounding box center [920, 457] width 45 height 19
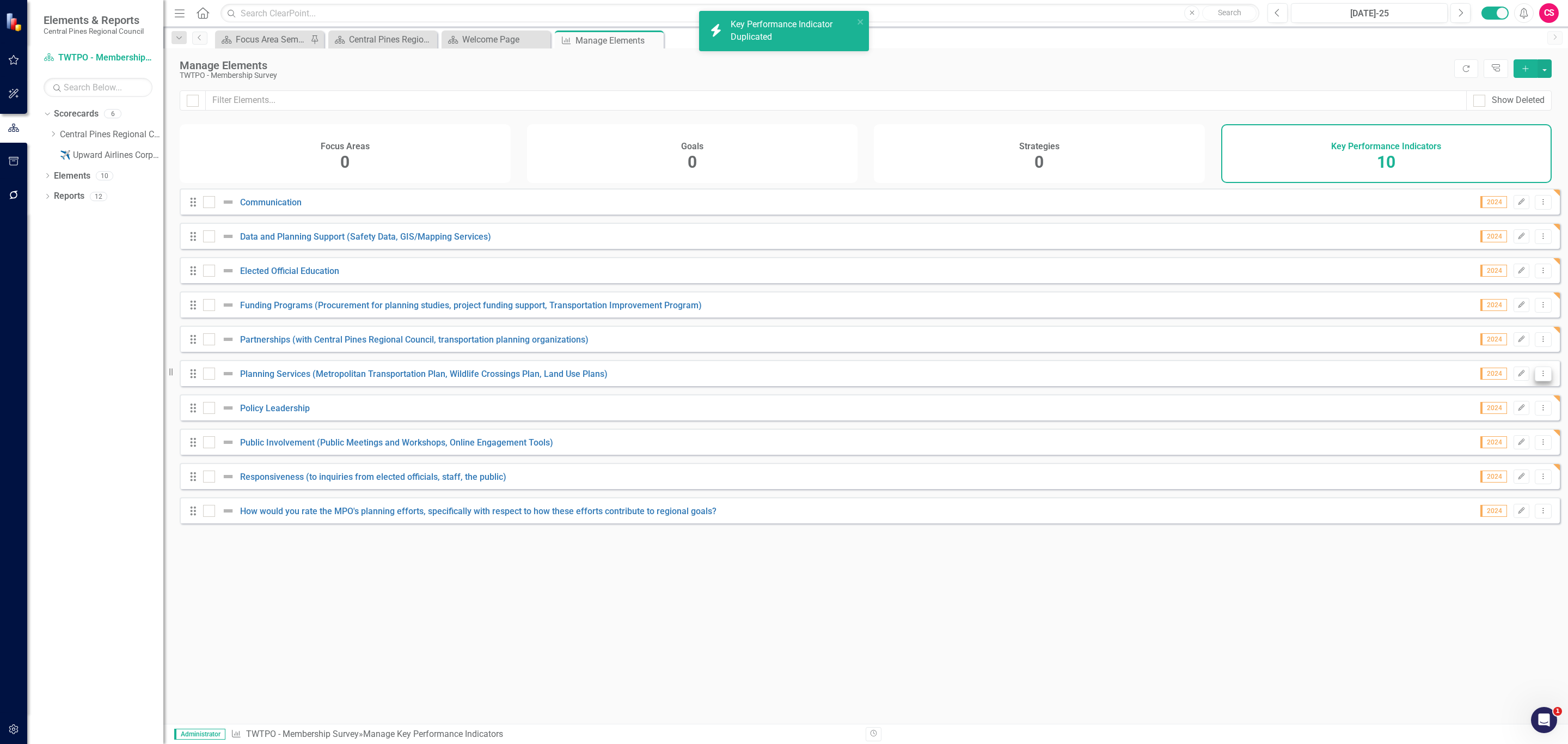
click at [1539, 377] on icon "Dropdown Menu" at bounding box center [1543, 373] width 9 height 7
click at [1474, 438] on link "Copy Duplicate Key Performance Indicator" at bounding box center [1459, 440] width 166 height 20
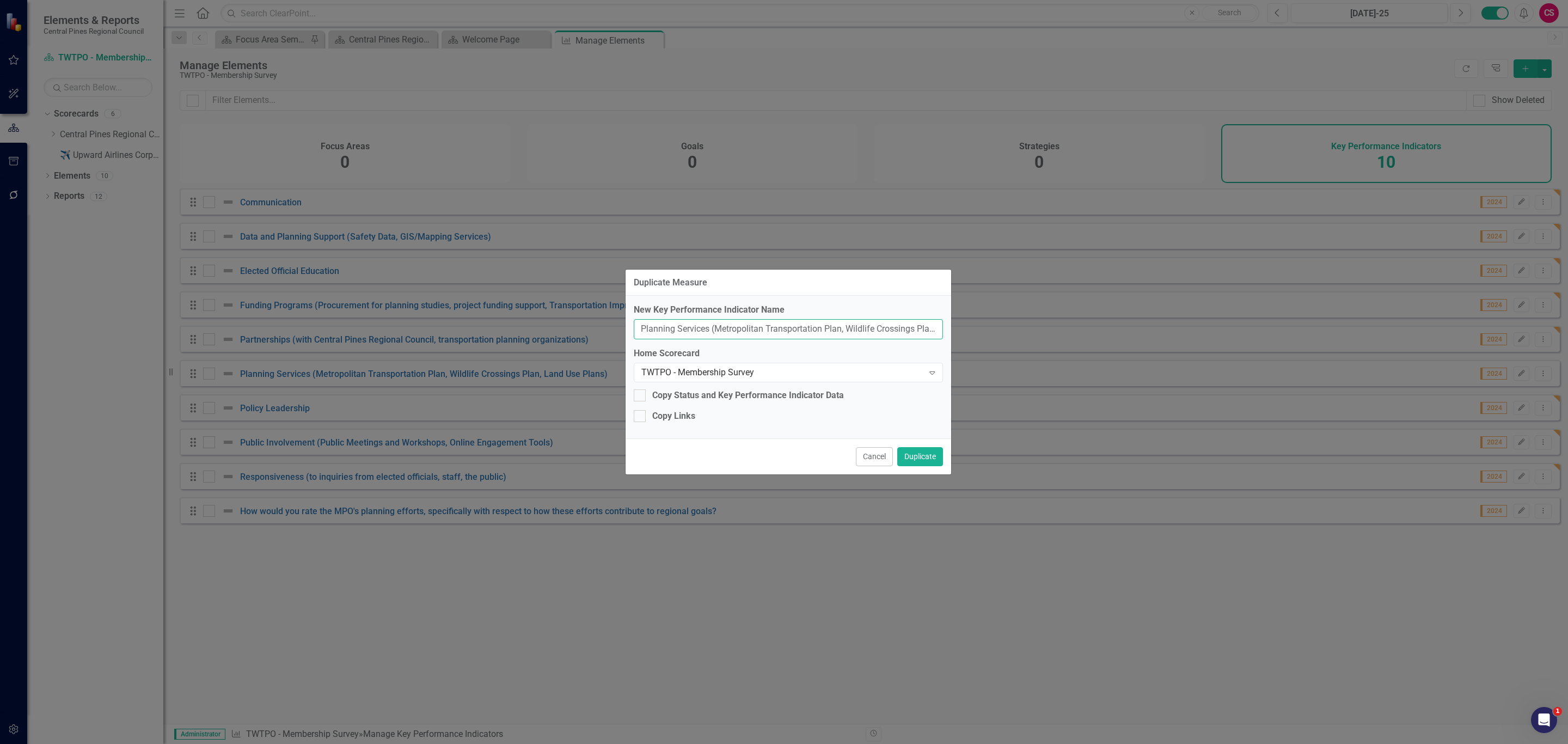
click at [751, 321] on input "Planning Services (Metropolitan Transportation Plan, Wildlife Crossings Plan, L…" at bounding box center [788, 329] width 310 height 20
paste input "rovision of meaningful and understandable analysis"
type input "Provision of meaningful and understandable analysis"
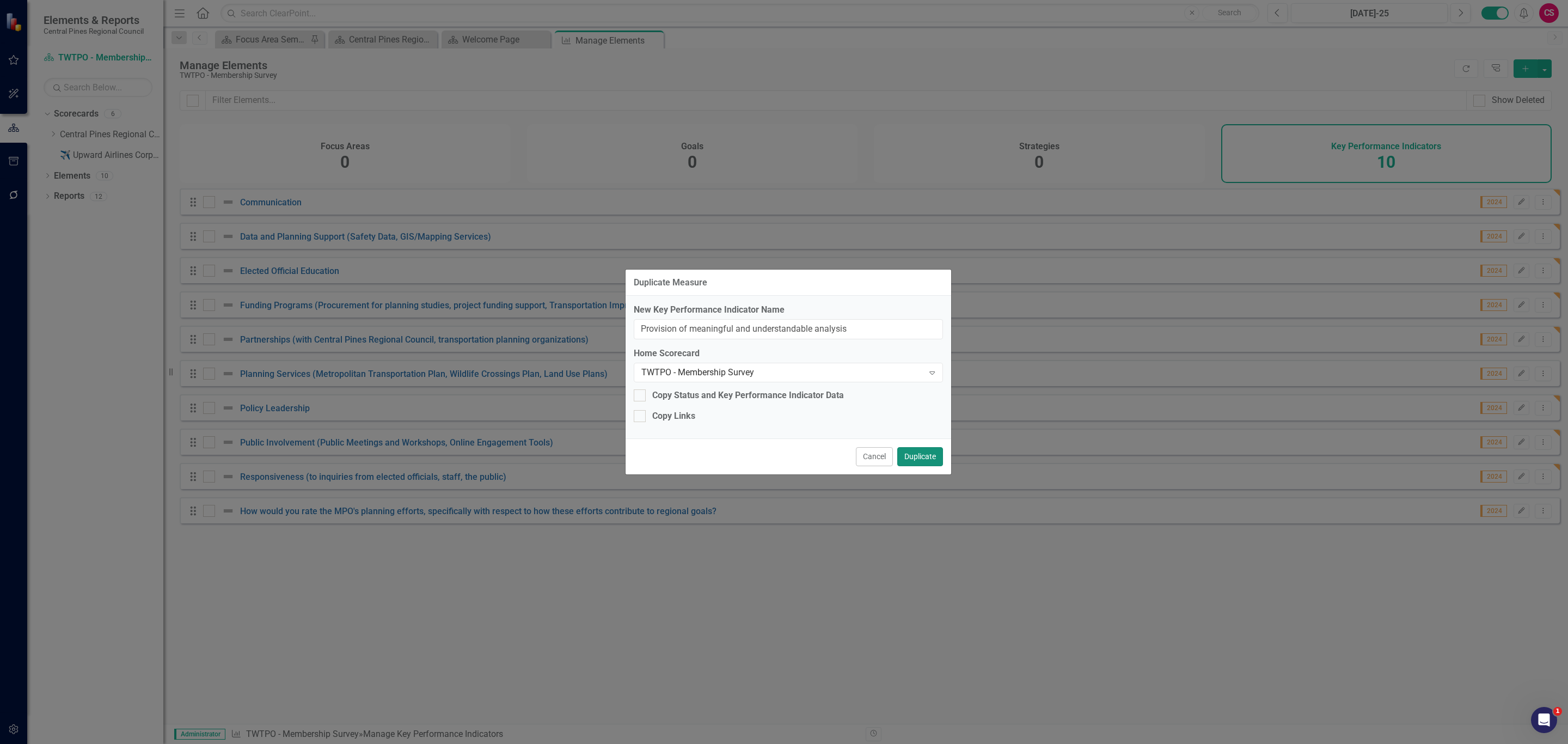
click at [907, 448] on button "Duplicate" at bounding box center [920, 457] width 45 height 19
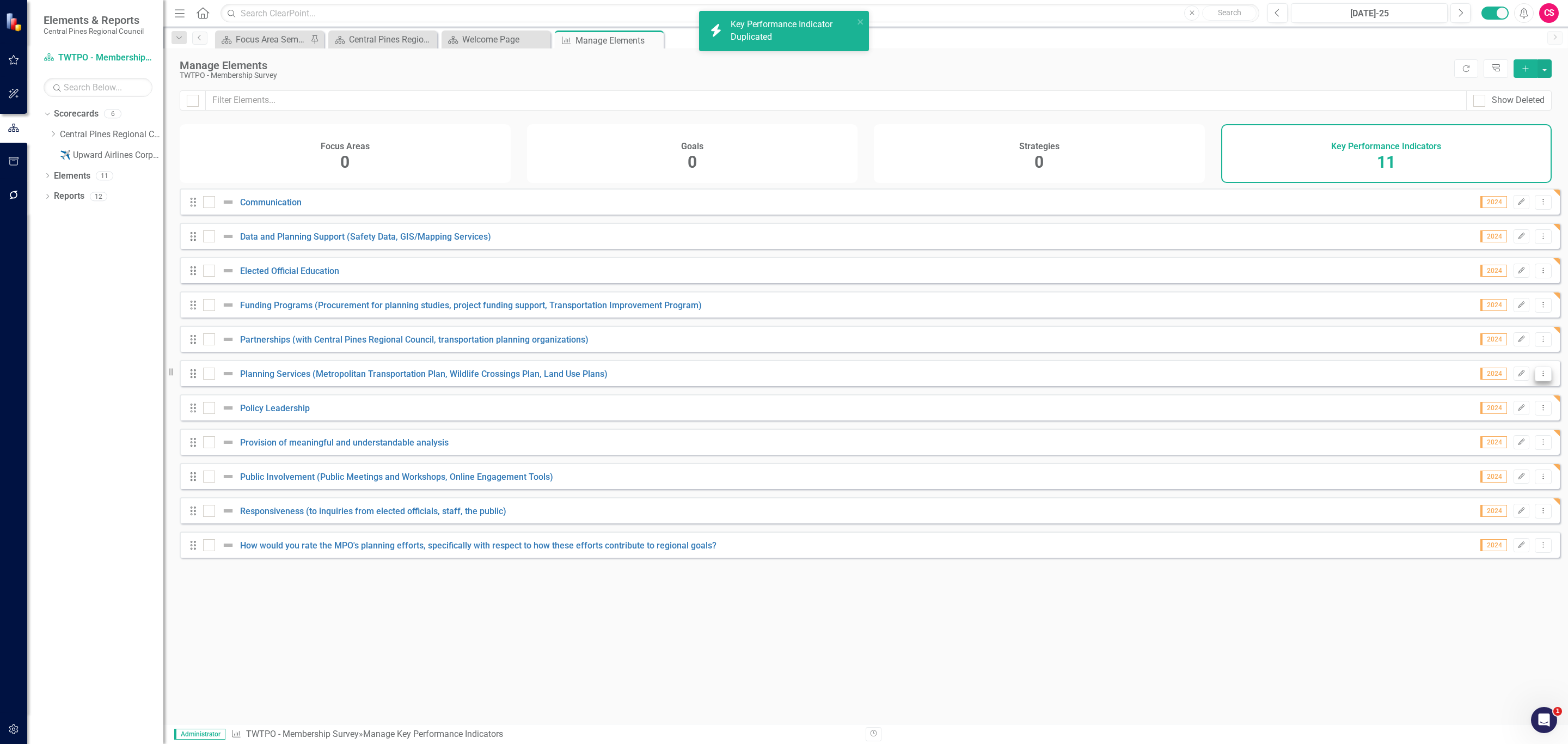
click at [1539, 377] on icon "Dropdown Menu" at bounding box center [1543, 373] width 9 height 7
click at [1467, 437] on link "Copy Duplicate Key Performance Indicator" at bounding box center [1459, 440] width 166 height 20
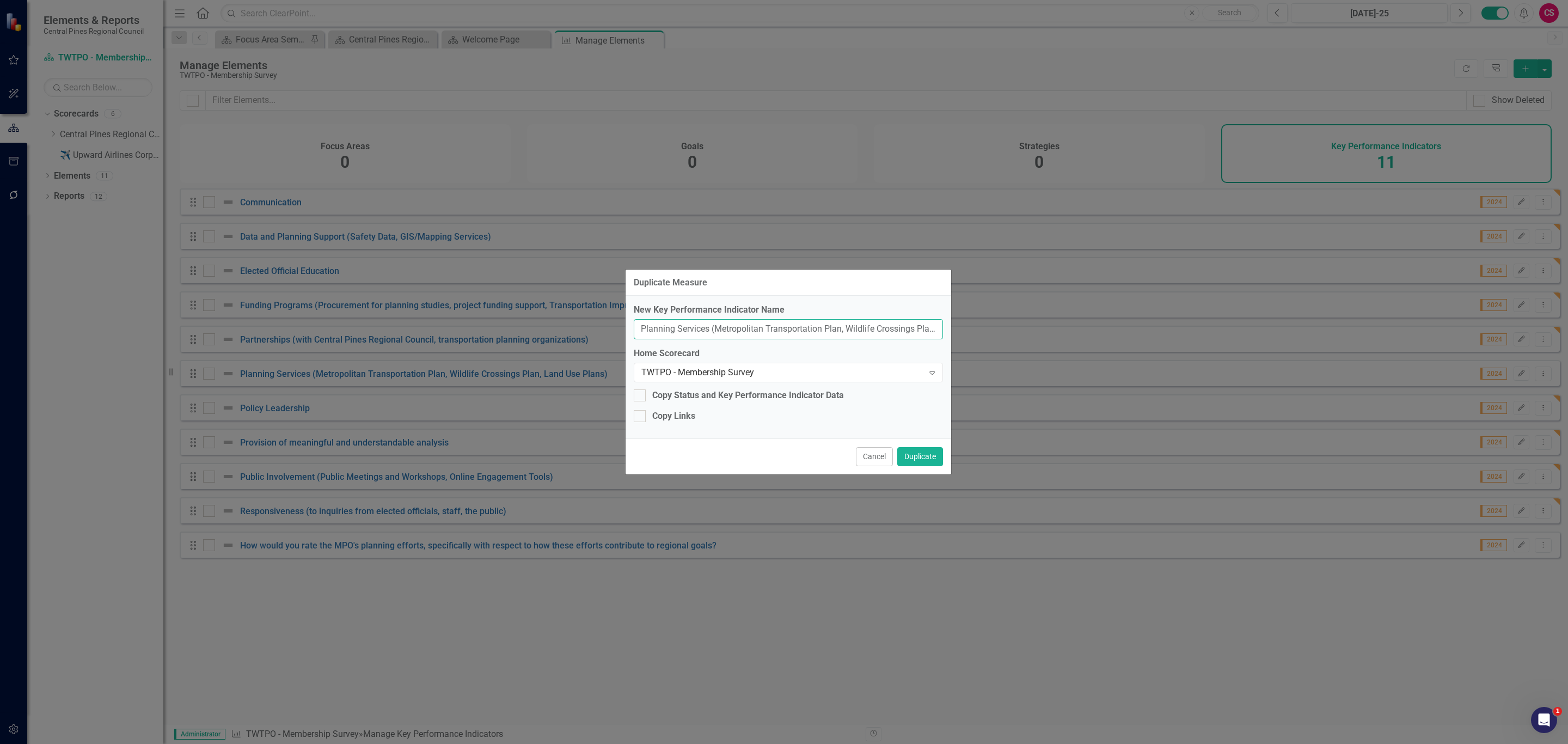
click at [814, 335] on input "Planning Services (Metropolitan Transportation Plan, Wildlife Crossings Plan, L…" at bounding box center [788, 329] width 310 height 20
paste input "Ability to remain neutral amongst jurisdictions"
type input "Ability to remain neutral amongst jurisdictions"
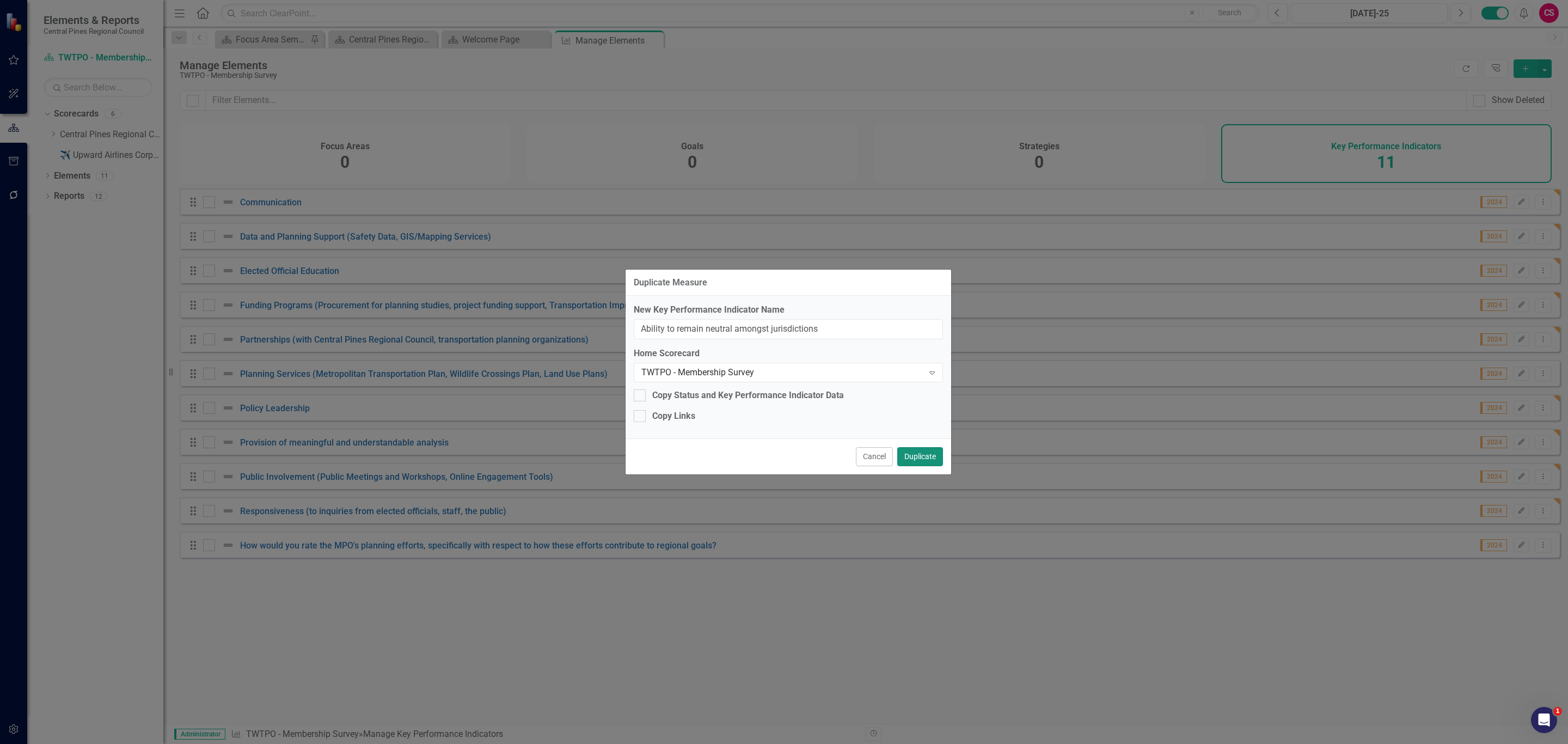
click at [921, 453] on button "Duplicate" at bounding box center [920, 457] width 45 height 19
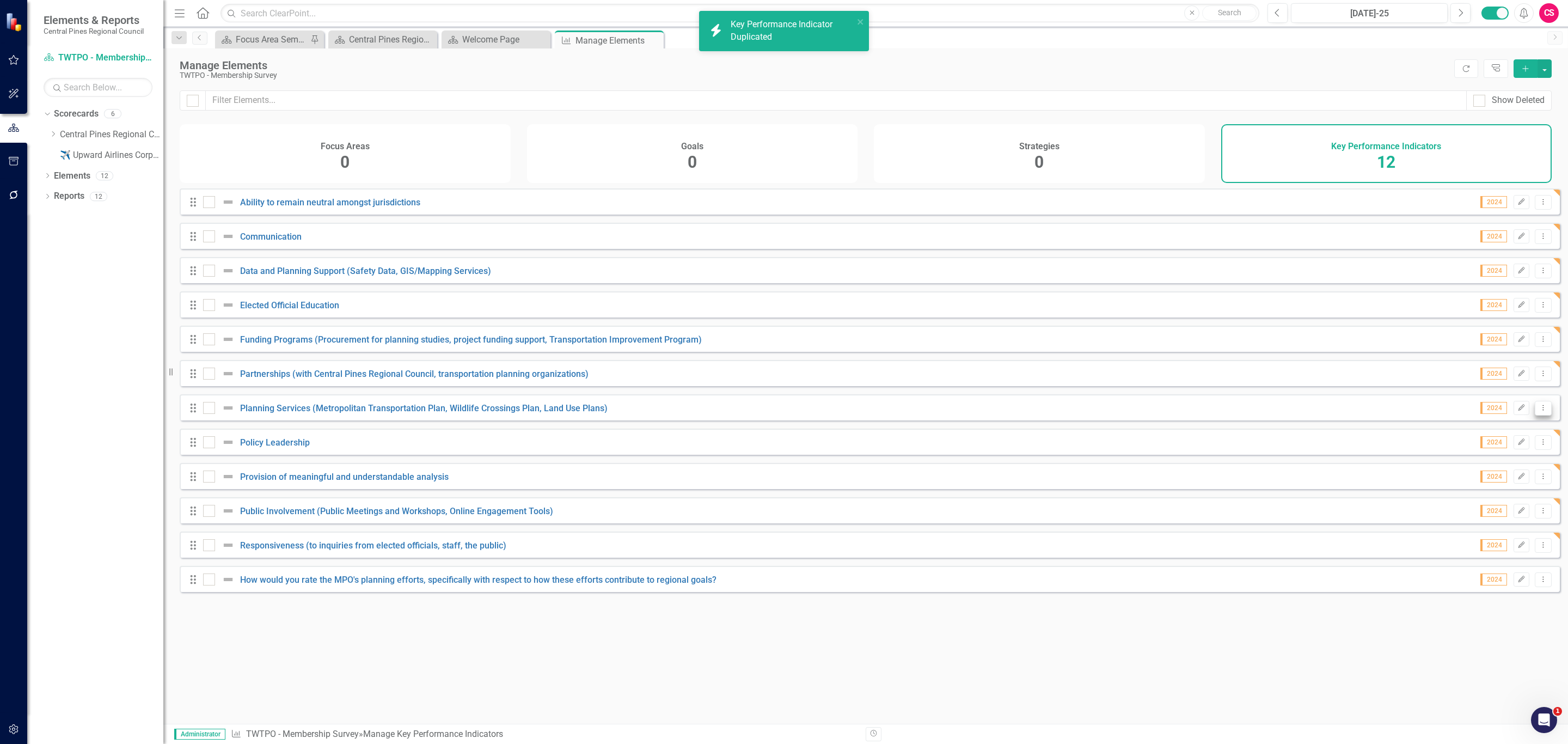
click at [1539, 411] on icon "Dropdown Menu" at bounding box center [1543, 408] width 9 height 7
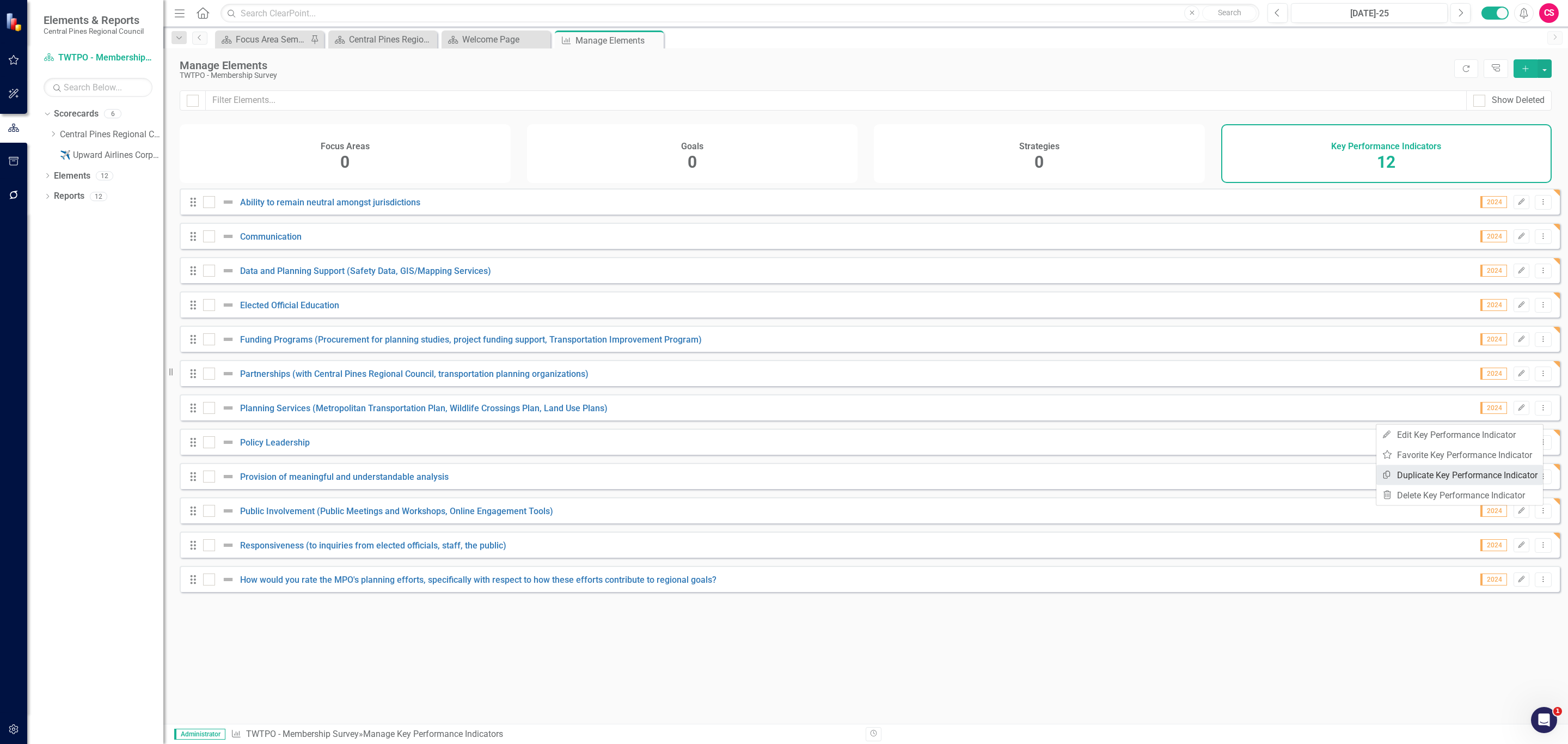
click at [1446, 474] on link "Copy Duplicate Key Performance Indicator" at bounding box center [1459, 475] width 166 height 20
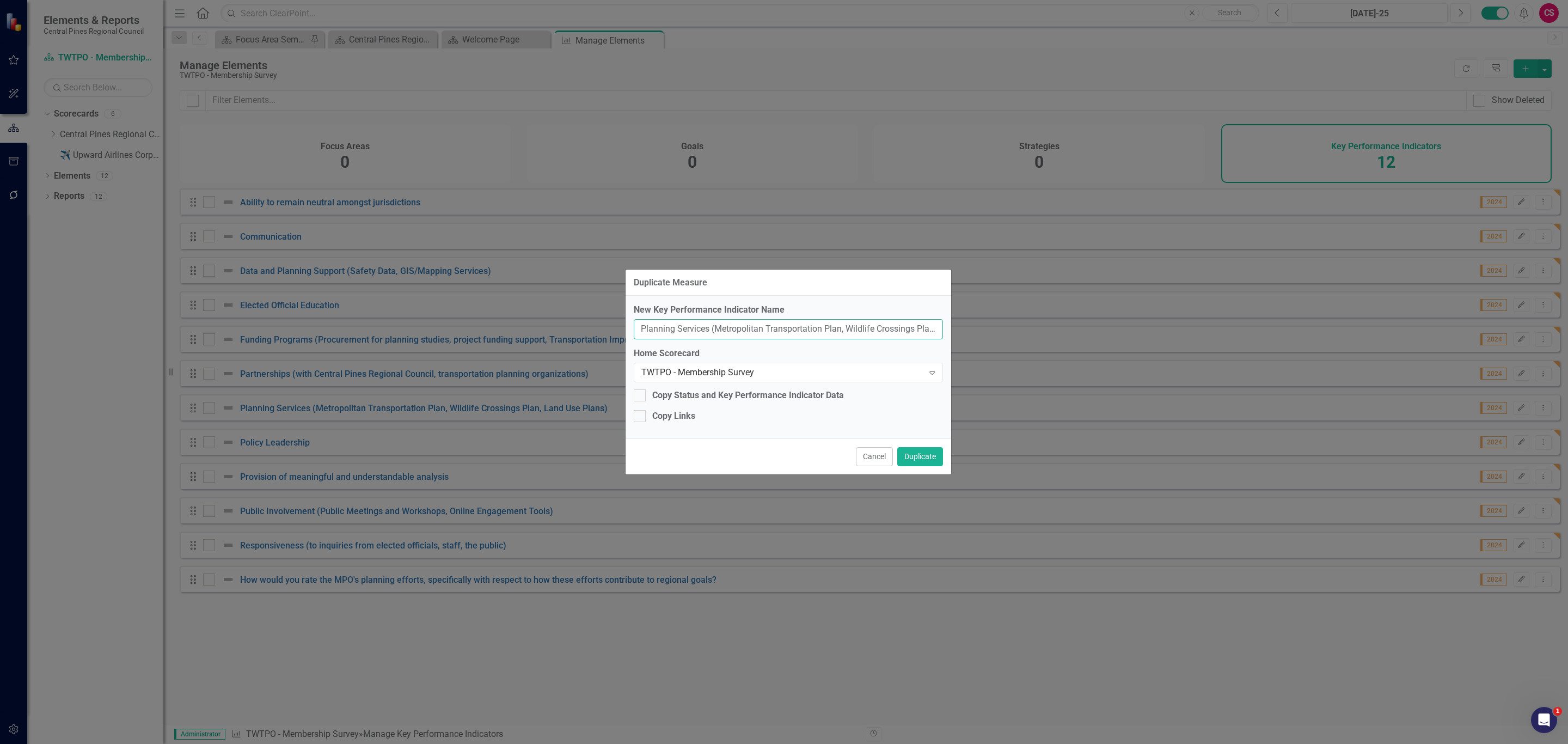
click at [791, 329] on input "Planning Services (Metropolitan Transportation Plan, Wildlife Crossings Plan, L…" at bounding box center [788, 329] width 310 height 20
paste input "Staff support to Board meetings"
type input "Staff support to Board meetings"
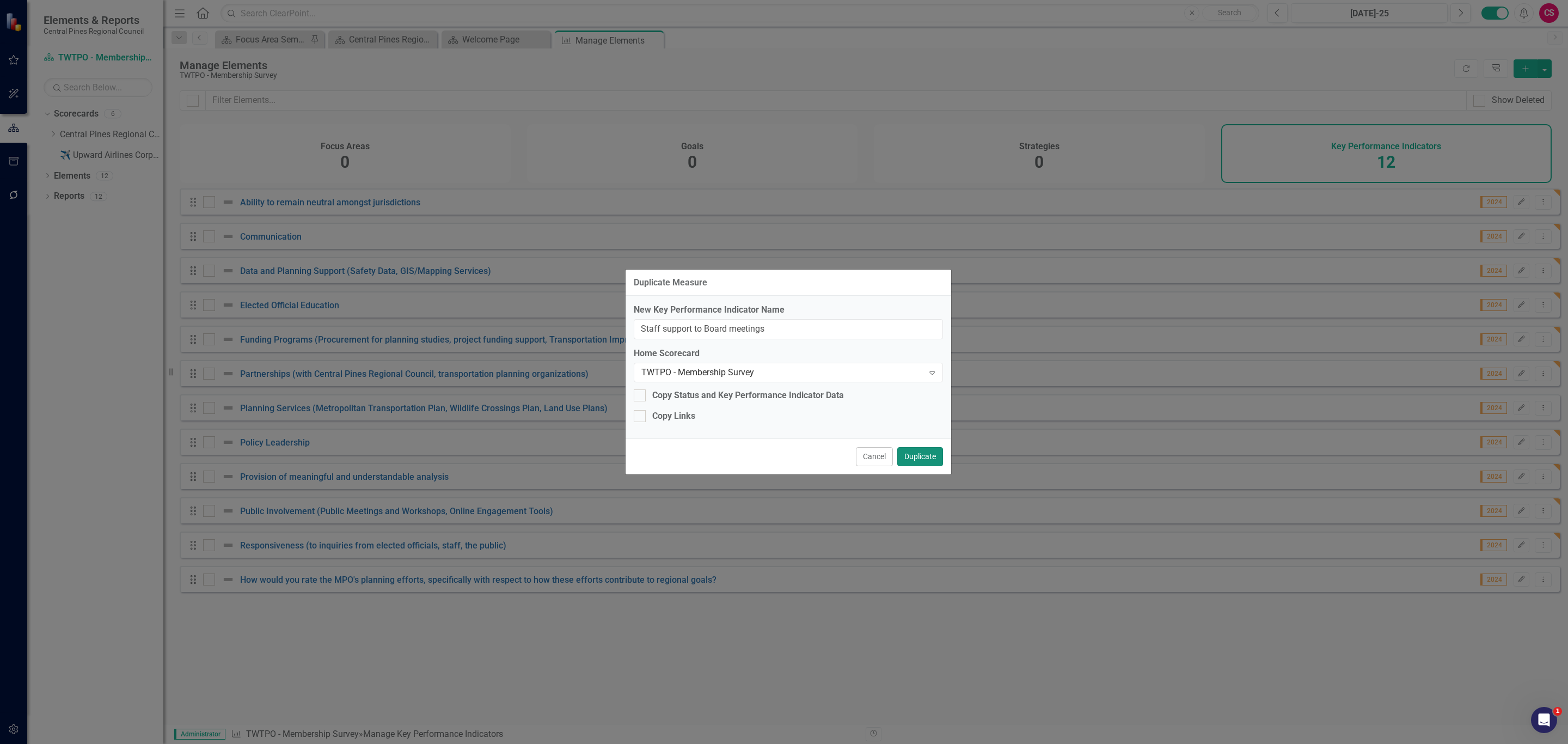
click at [929, 450] on button "Duplicate" at bounding box center [920, 457] width 45 height 19
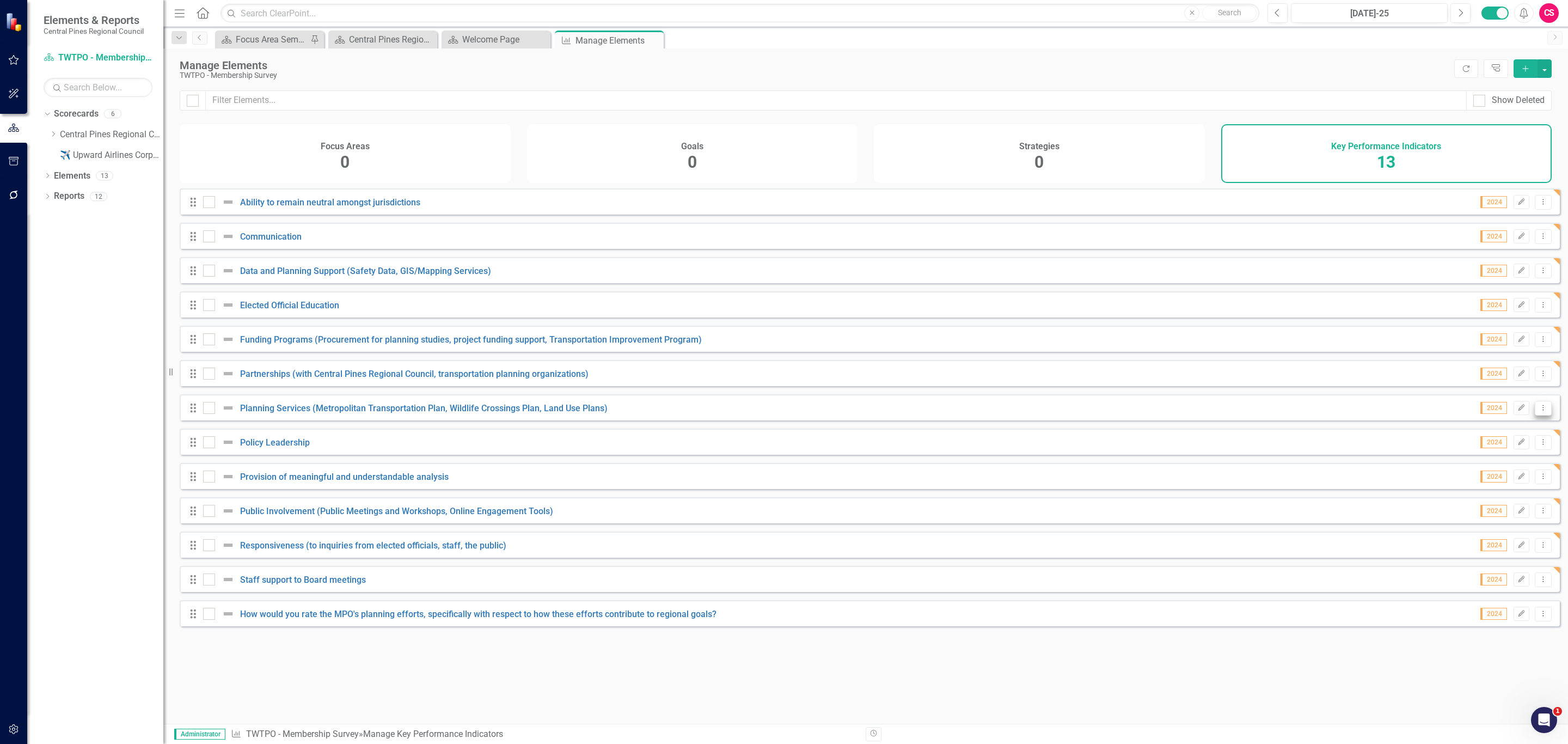
click at [1539, 411] on icon "Dropdown Menu" at bounding box center [1543, 408] width 9 height 7
click at [1503, 471] on link "Copy Duplicate Key Performance Indicator" at bounding box center [1459, 475] width 166 height 20
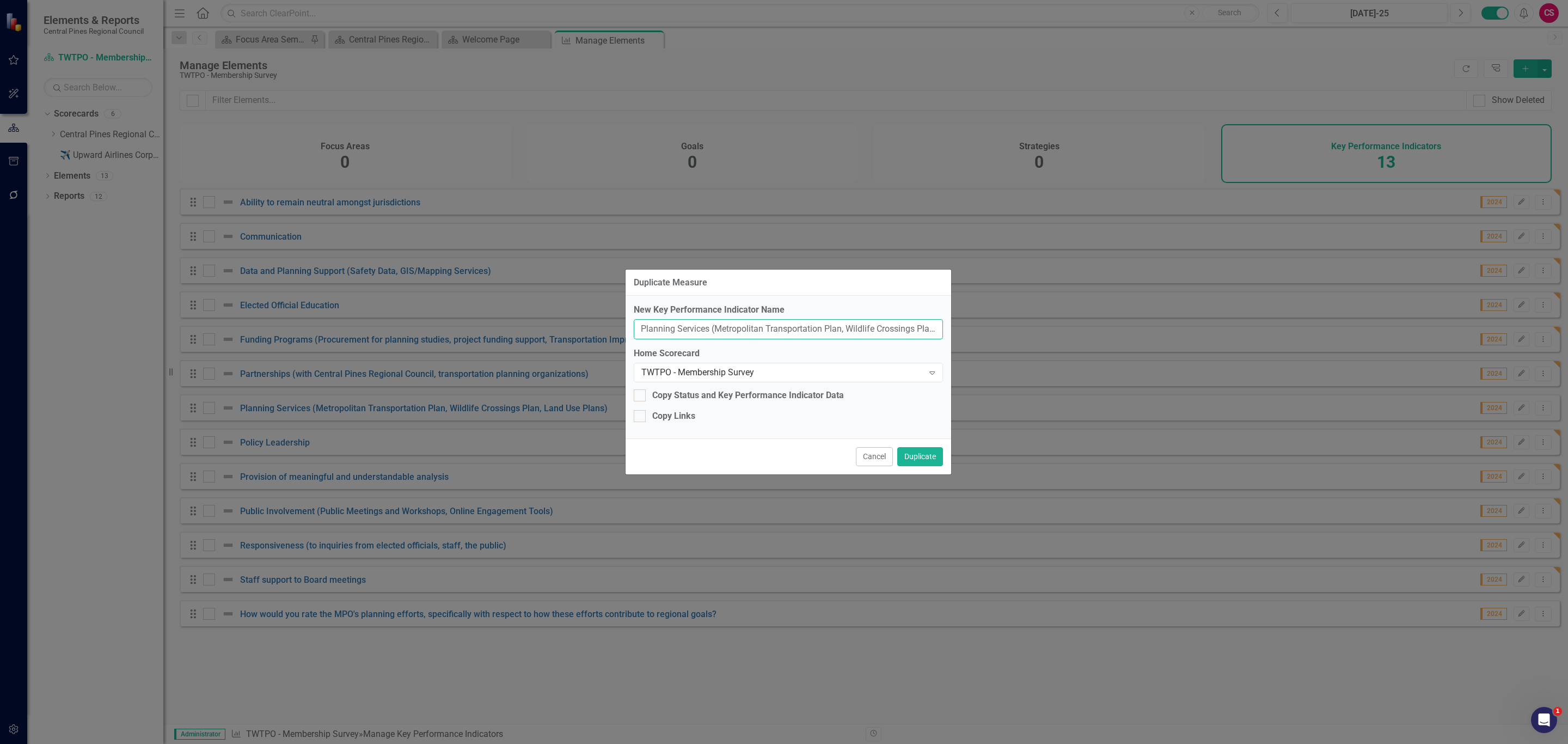
click at [745, 330] on input "Planning Services (Metropolitan Transportation Plan, Wildlife Crossings Plan, L…" at bounding box center [788, 329] width 310 height 20
paste input "Staff support to Technical Committee meetings"
type input "Staff support to Technical Committee meetings"
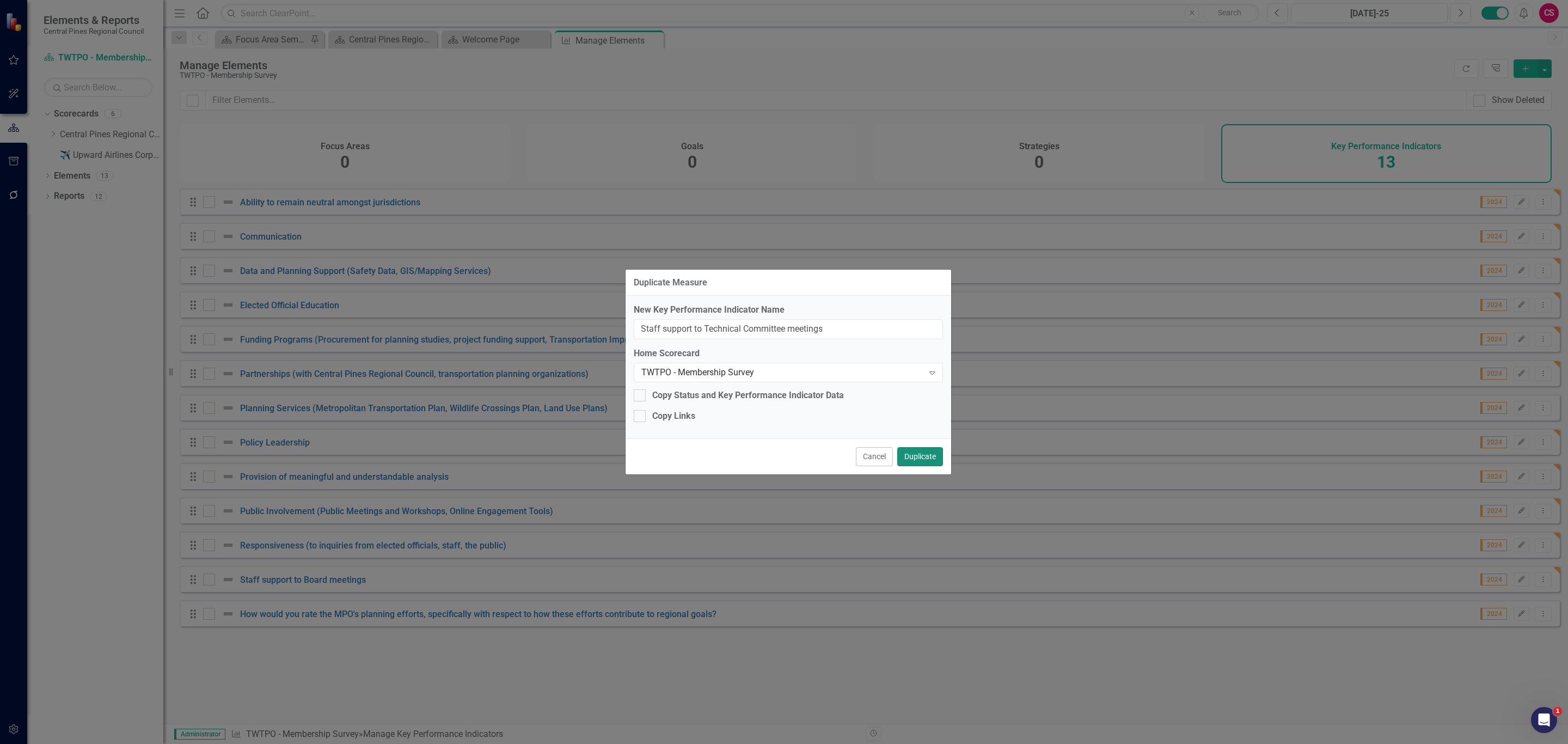
click at [930, 458] on button "Duplicate" at bounding box center [920, 457] width 45 height 19
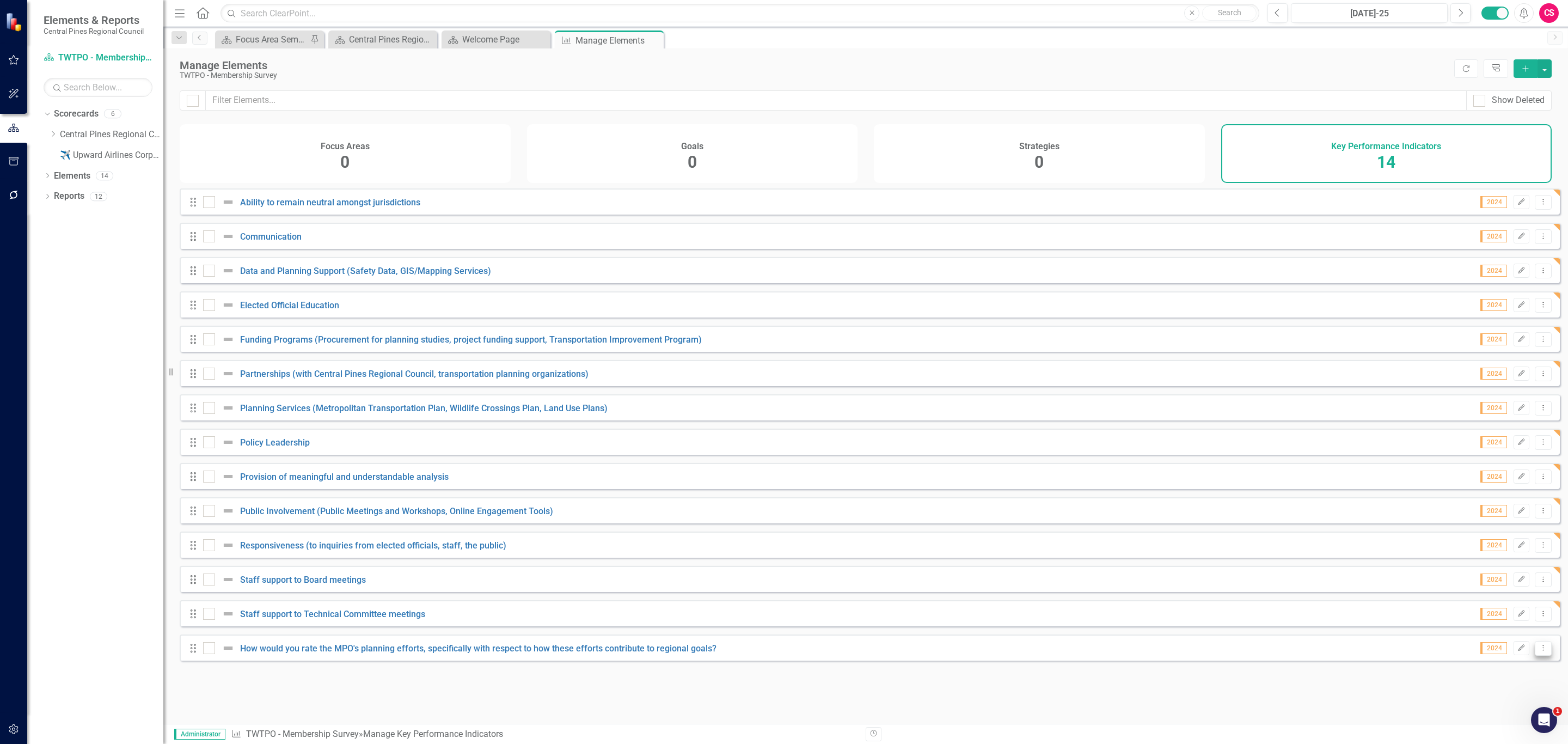
click at [1539, 651] on icon "Dropdown Menu" at bounding box center [1543, 648] width 9 height 7
click at [1488, 622] on link "Copy Duplicate Key Performance Indicator" at bounding box center [1459, 618] width 166 height 20
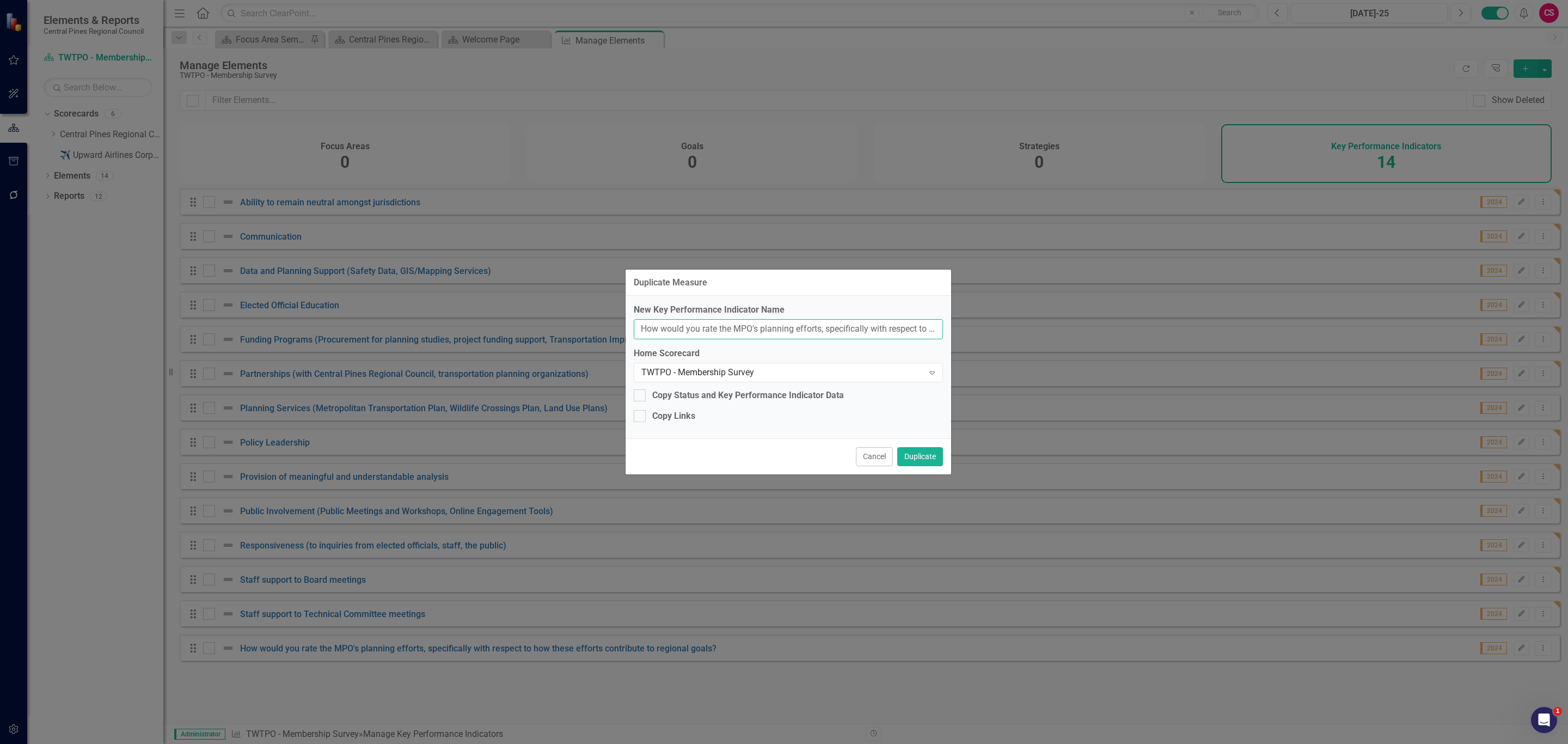
click at [732, 333] on input "How would you rate the MPO's planning efforts, specifically with respect to how…" at bounding box center [788, 329] width 310 height 20
paste input ""How would you rate the MPO's efforts in coordinating transportation and land u…"
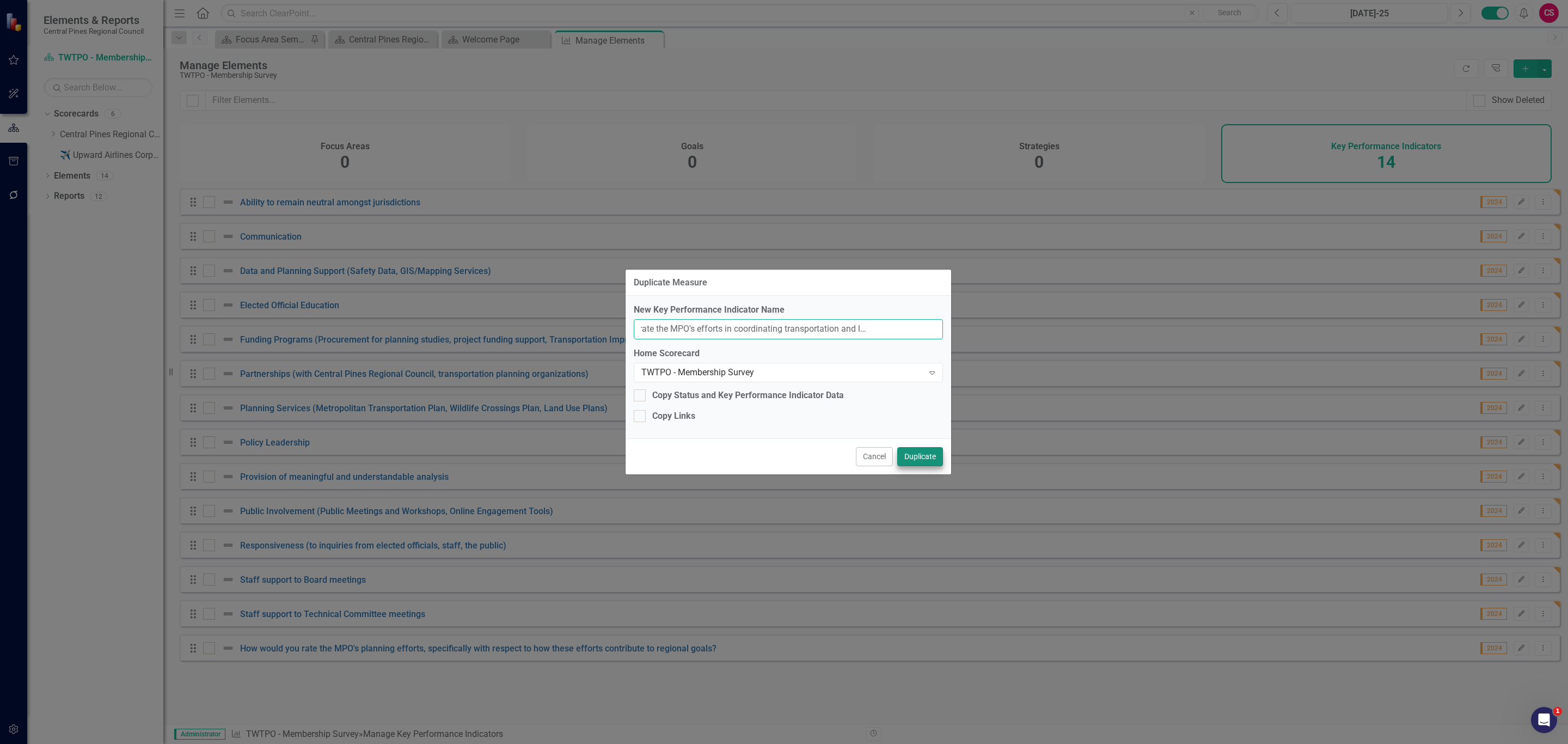
type input ""How would you rate the MPO's efforts in coordinating transportation and land u…"
click at [926, 457] on button "Duplicate" at bounding box center [920, 457] width 45 height 19
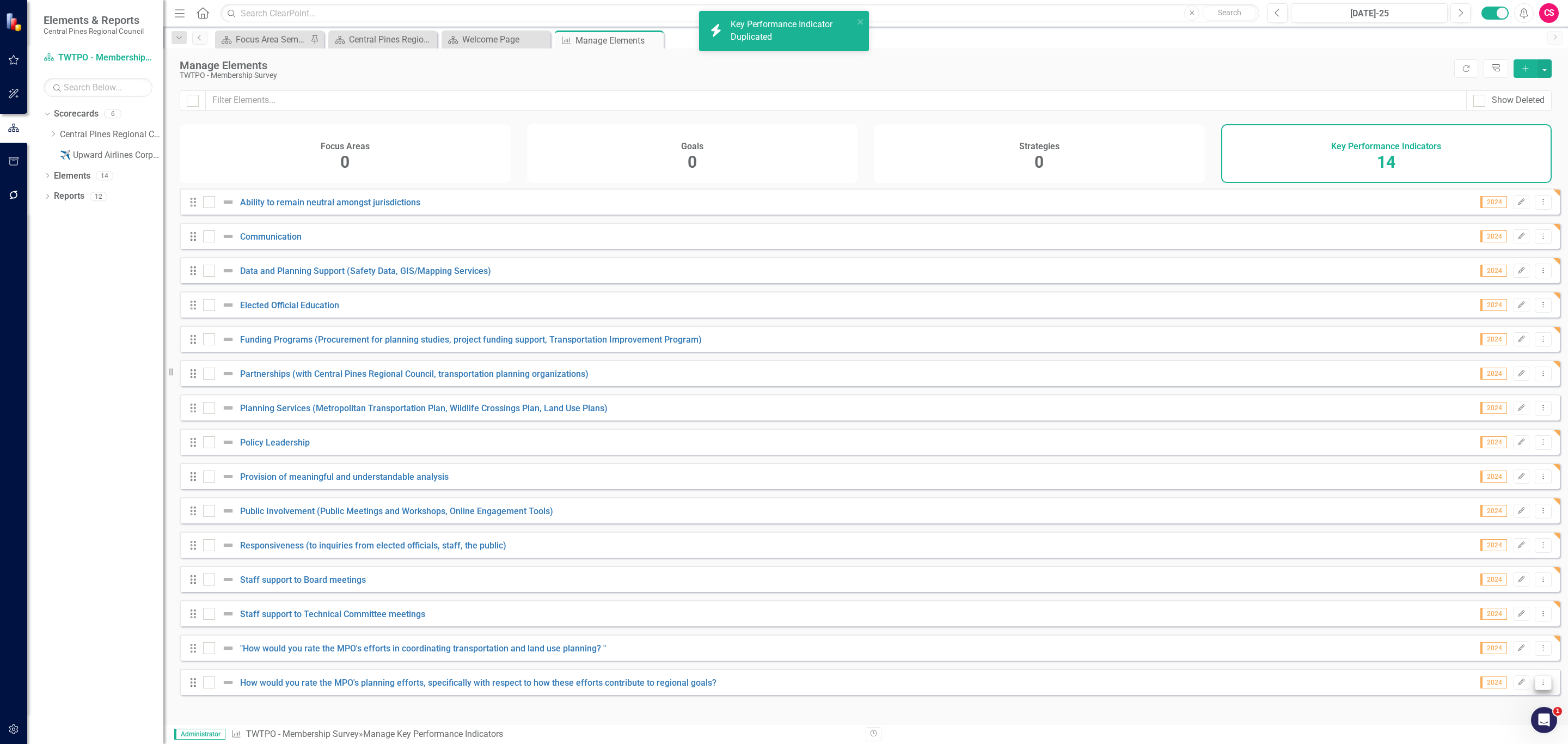
click at [1539, 686] on icon "Dropdown Menu" at bounding box center [1543, 682] width 9 height 7
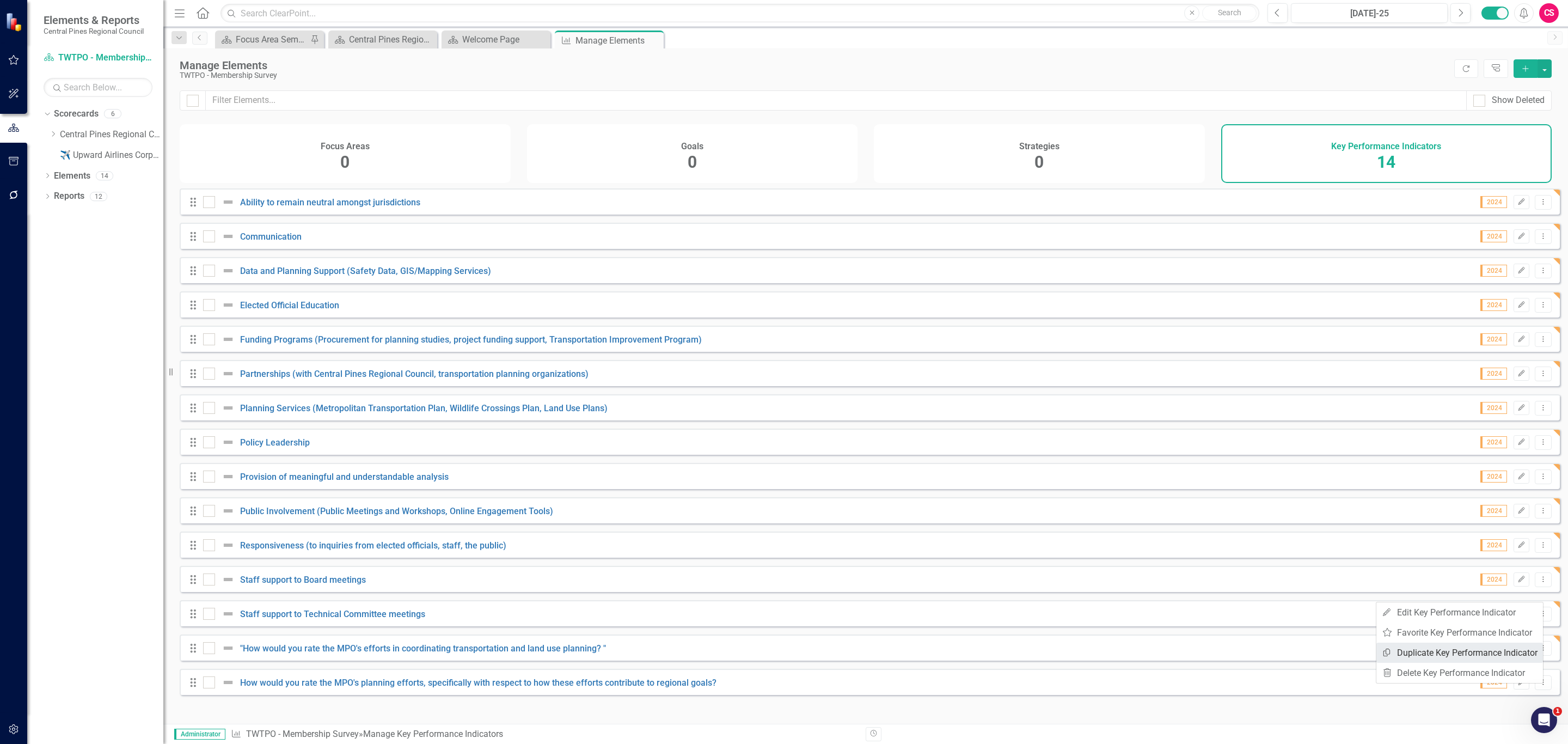
click at [1491, 650] on link "Copy Duplicate Key Performance Indicator" at bounding box center [1459, 652] width 166 height 20
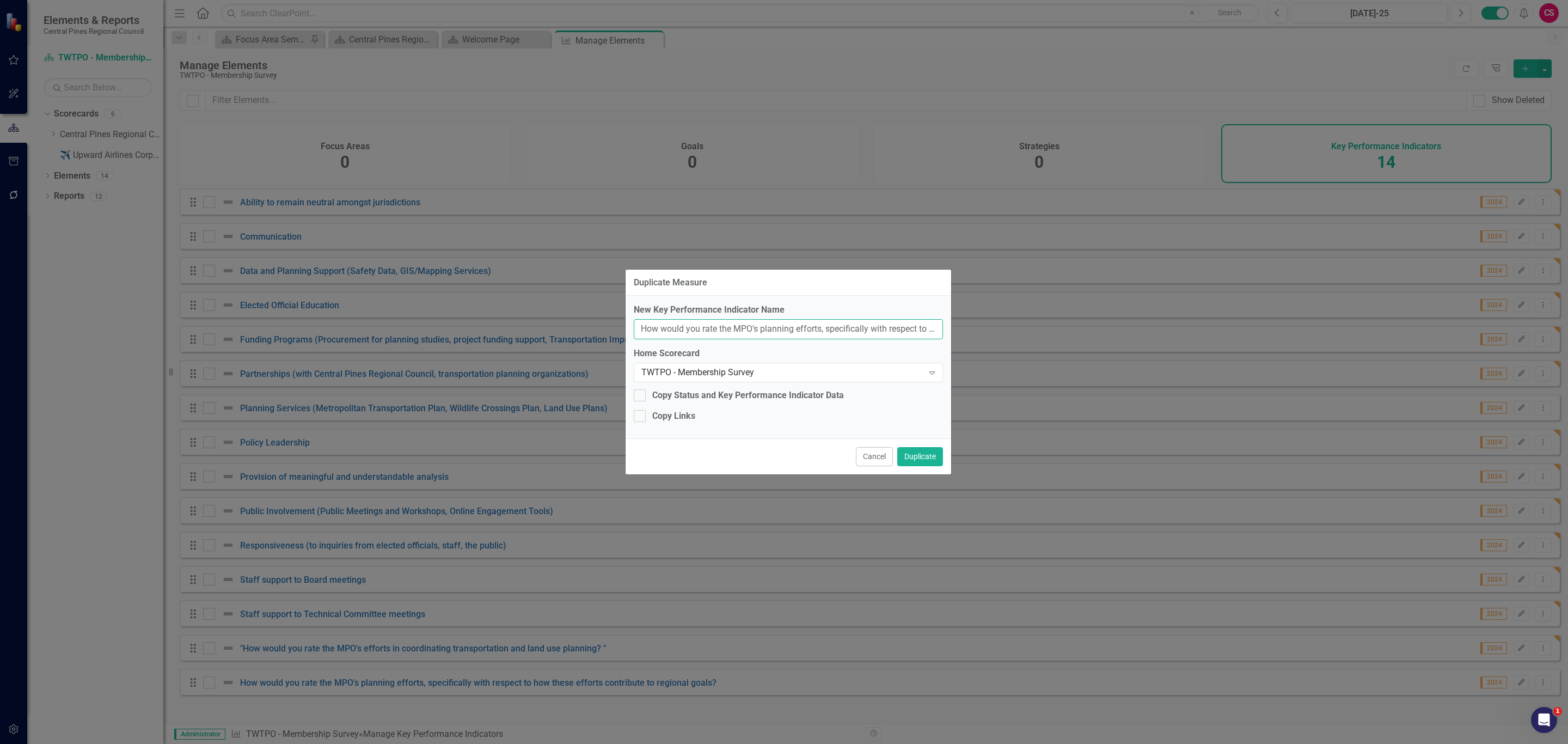
click at [794, 332] on input "How would you rate the MPO's planning efforts, specifically with respect to how…" at bounding box center [788, 329] width 310 height 20
paste input ""How would you rate the MPO's ability to engage with diverse communities? ""
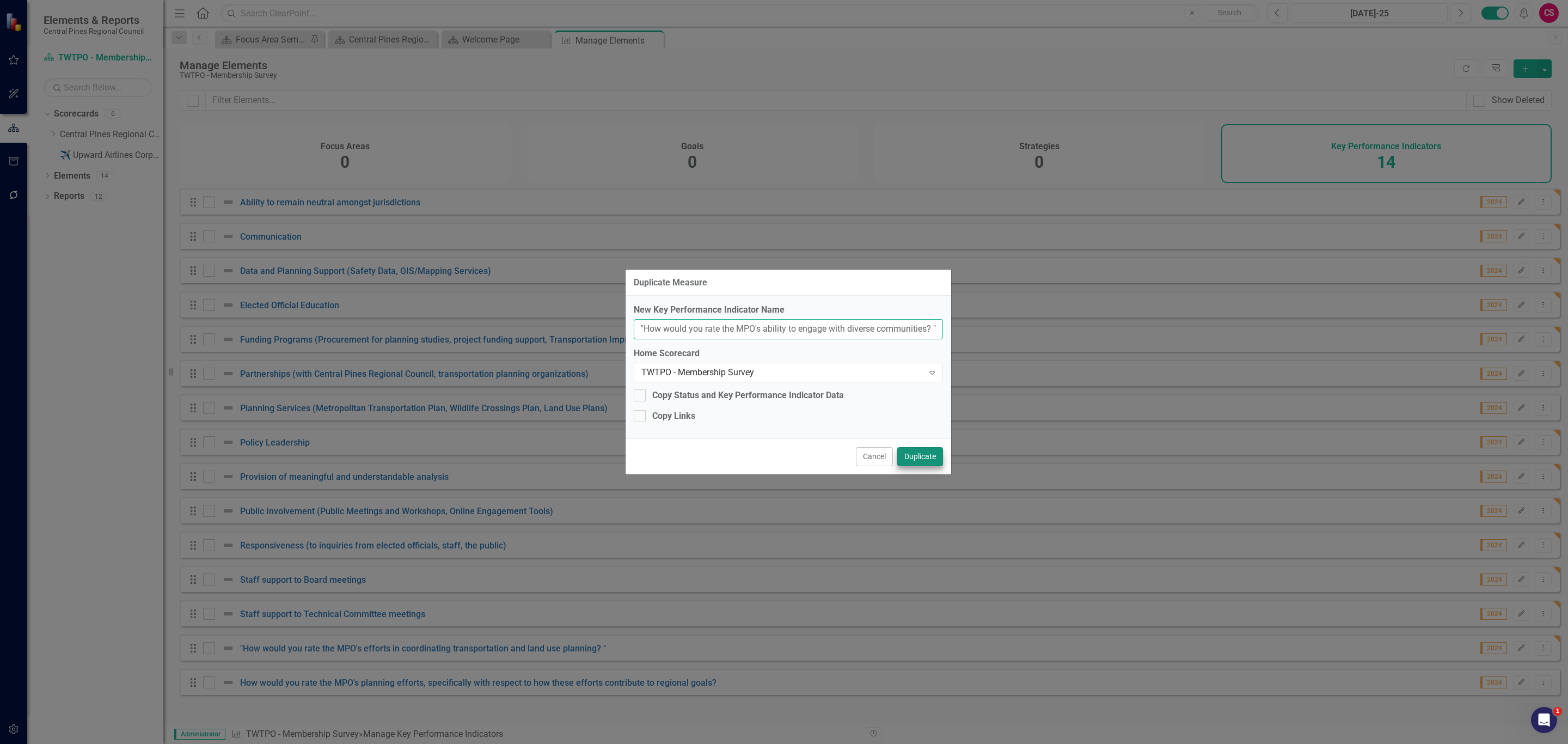
type input ""How would you rate the MPO's ability to engage with diverse communities? ""
click at [917, 457] on button "Duplicate" at bounding box center [920, 457] width 45 height 19
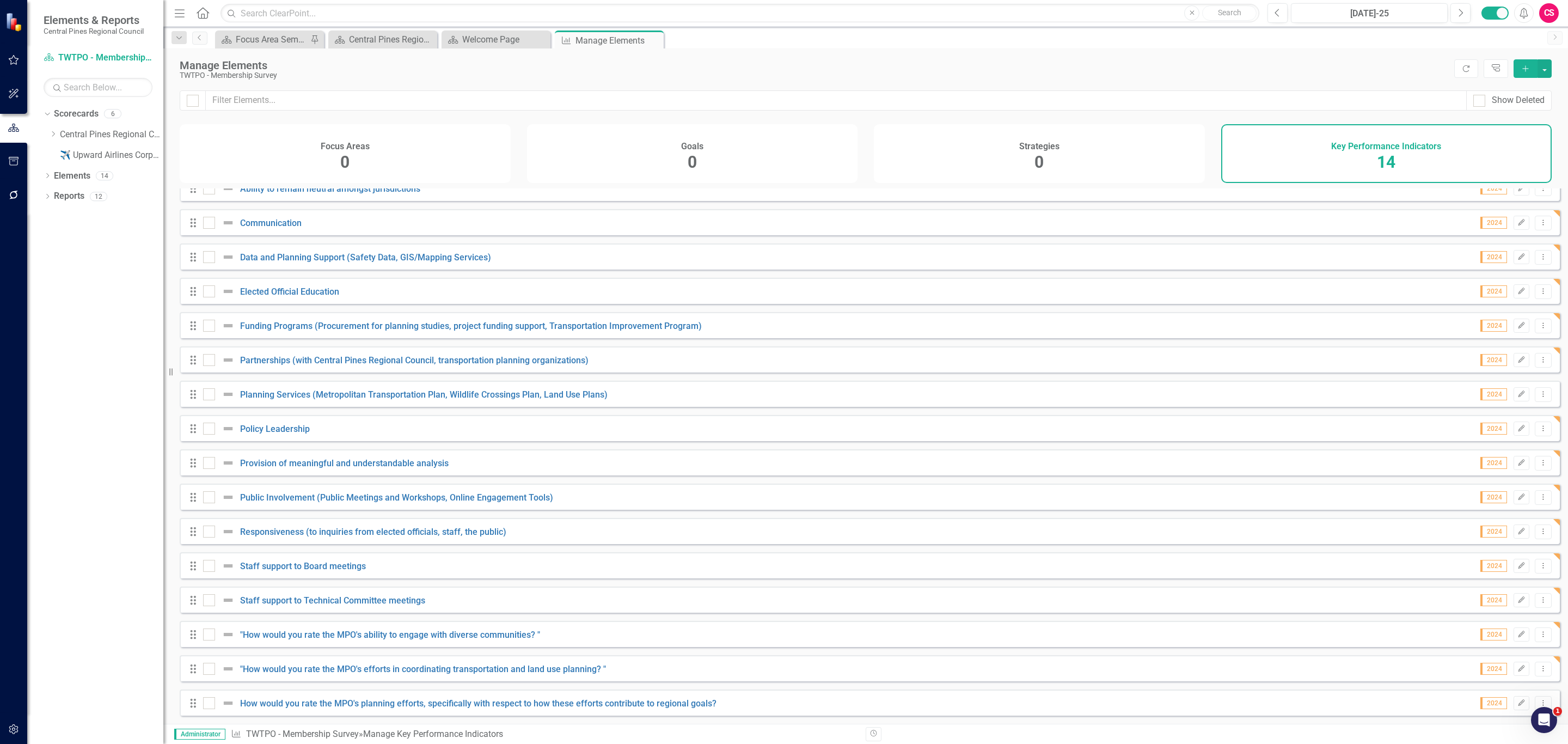
scroll to position [23, 0]
click at [1539, 699] on icon "Dropdown Menu" at bounding box center [1543, 703] width 9 height 7
click at [1468, 664] on link "Copy Duplicate Key Performance Indicator" at bounding box center [1459, 663] width 166 height 20
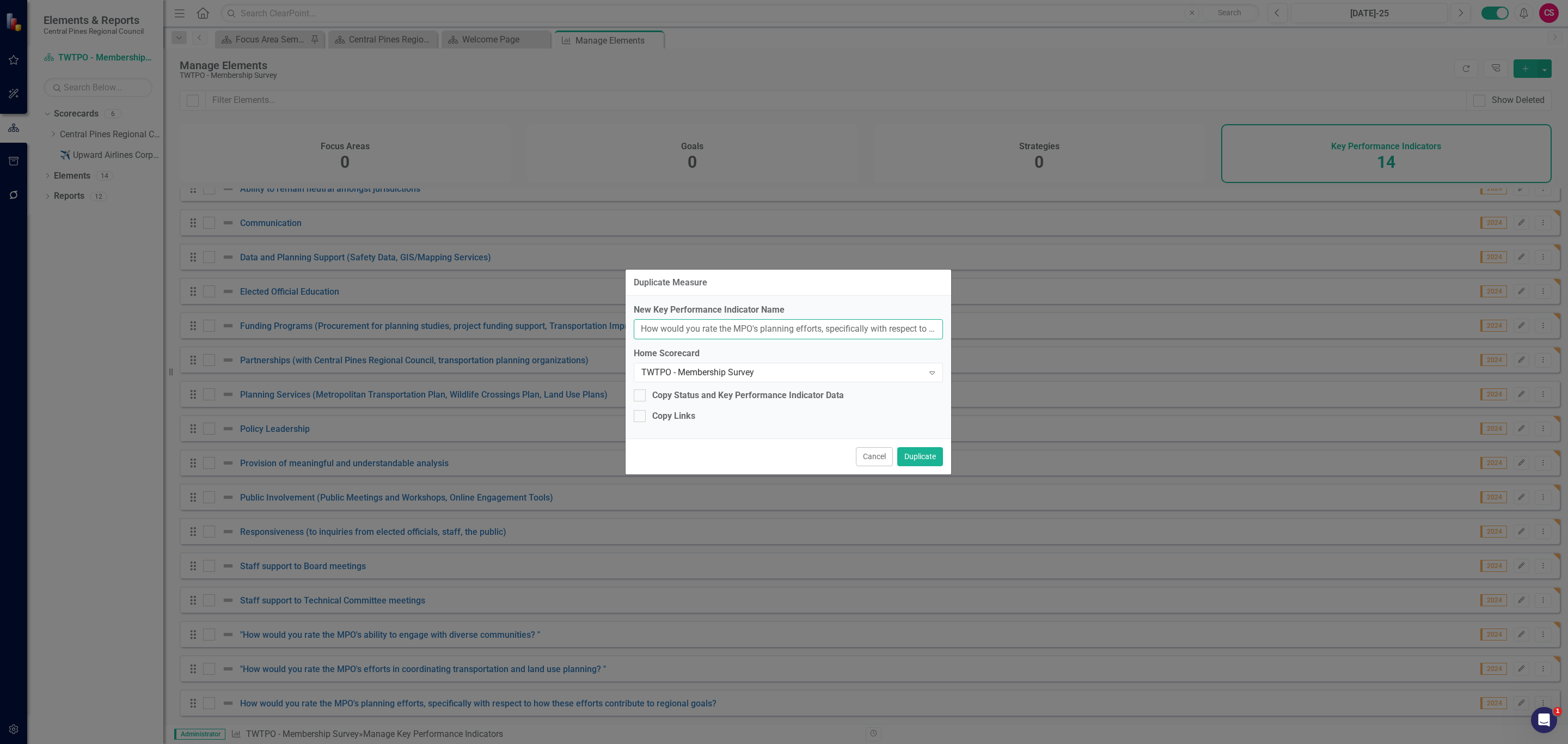
click at [841, 336] on input "How would you rate the MPO's planning efforts, specifically with respect to how…" at bounding box center [788, 329] width 310 height 20
paste input ""Would your agency be interested in the MPO dedicating resources to collect, ma…"
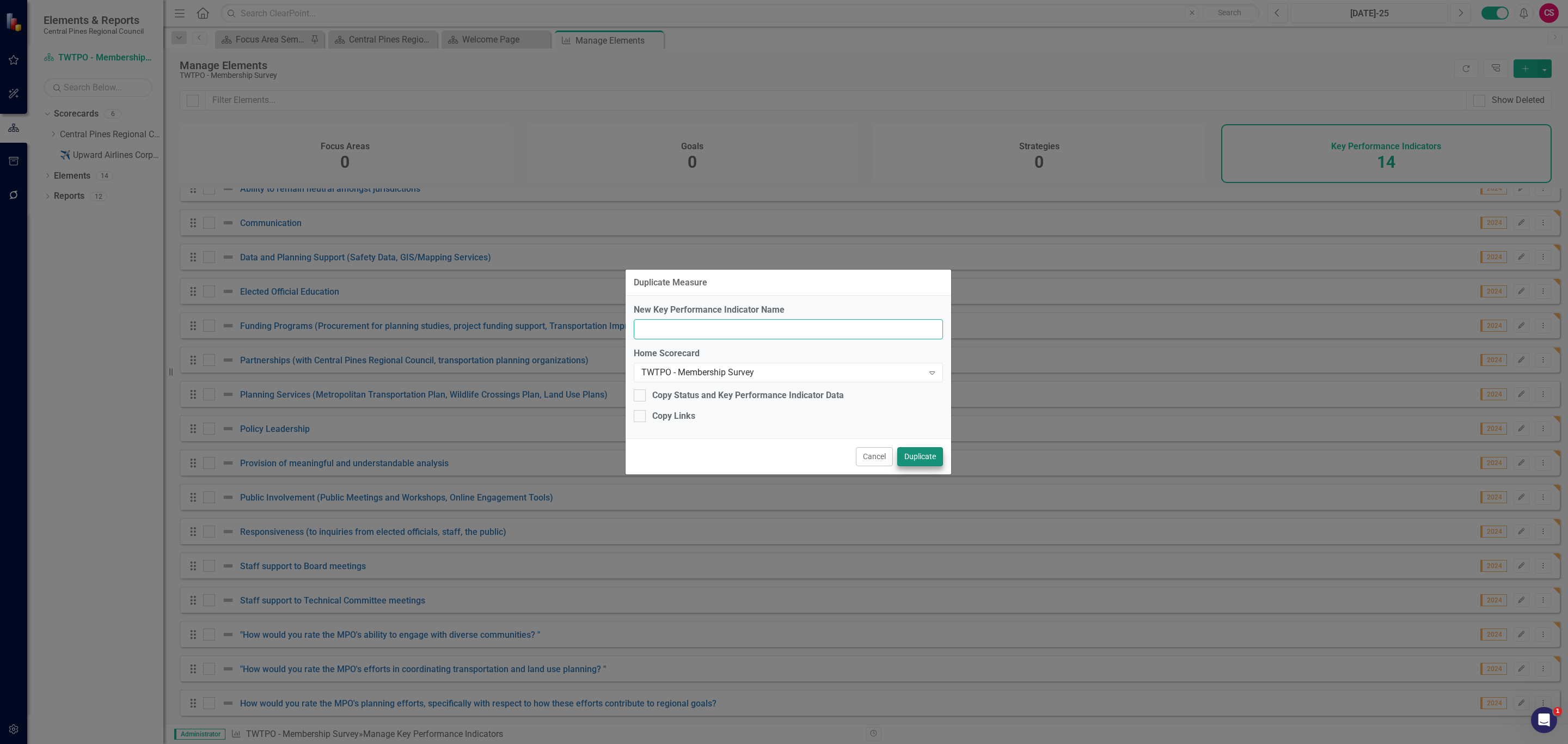
type input ""Would your agency be interested in the MPO dedicating resources to collect, ma…"
click at [919, 460] on button "Duplicate" at bounding box center [920, 457] width 45 height 19
